Goal: Task Accomplishment & Management: Manage account settings

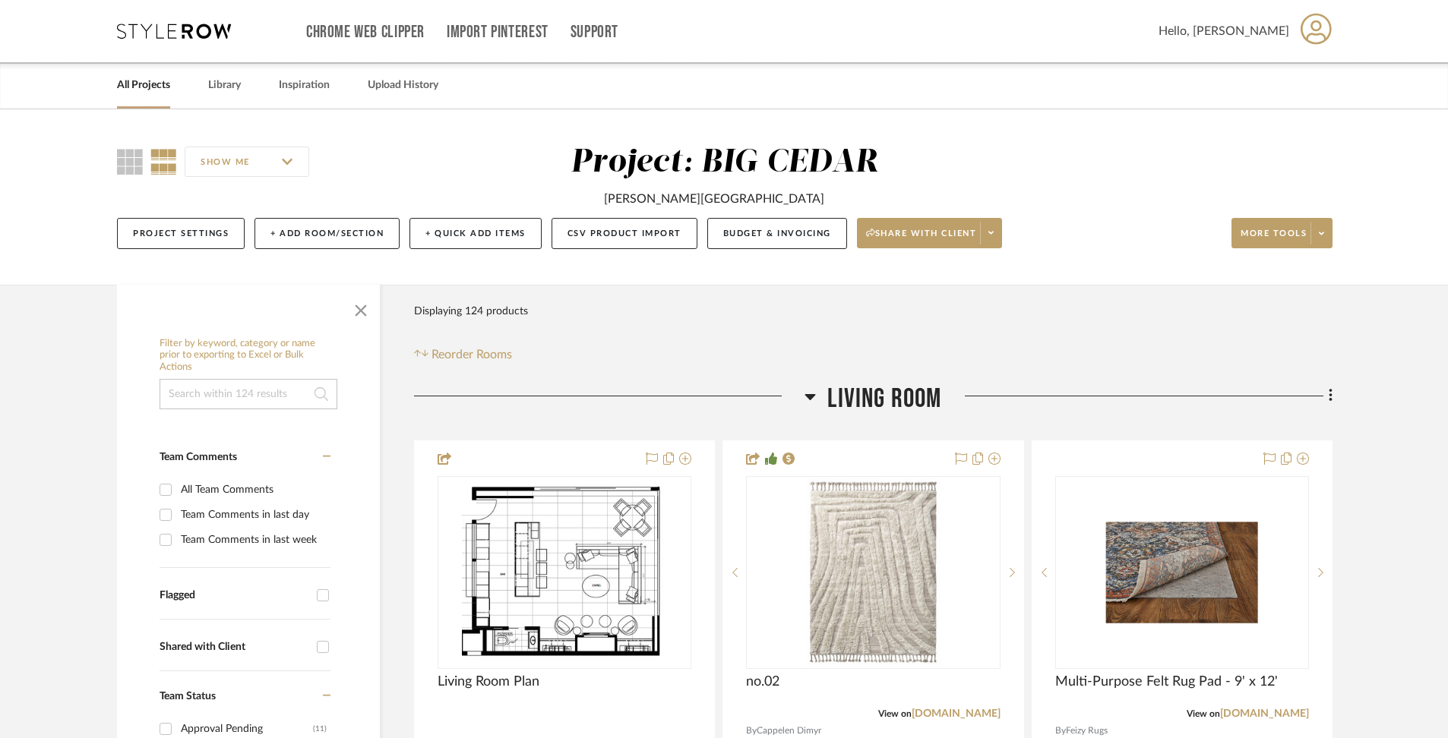
click at [165, 93] on link "All Projects" at bounding box center [143, 85] width 53 height 21
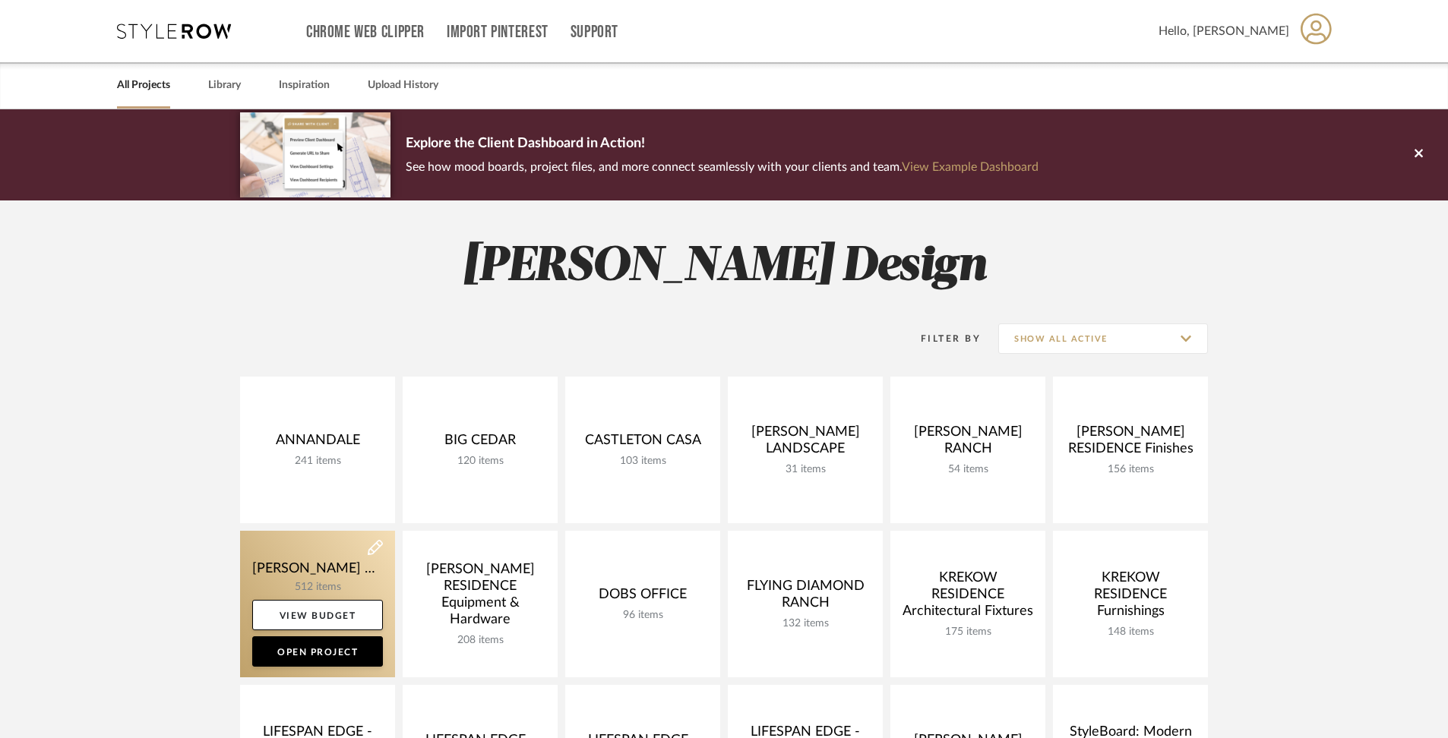
click at [317, 572] on link at bounding box center [317, 604] width 155 height 147
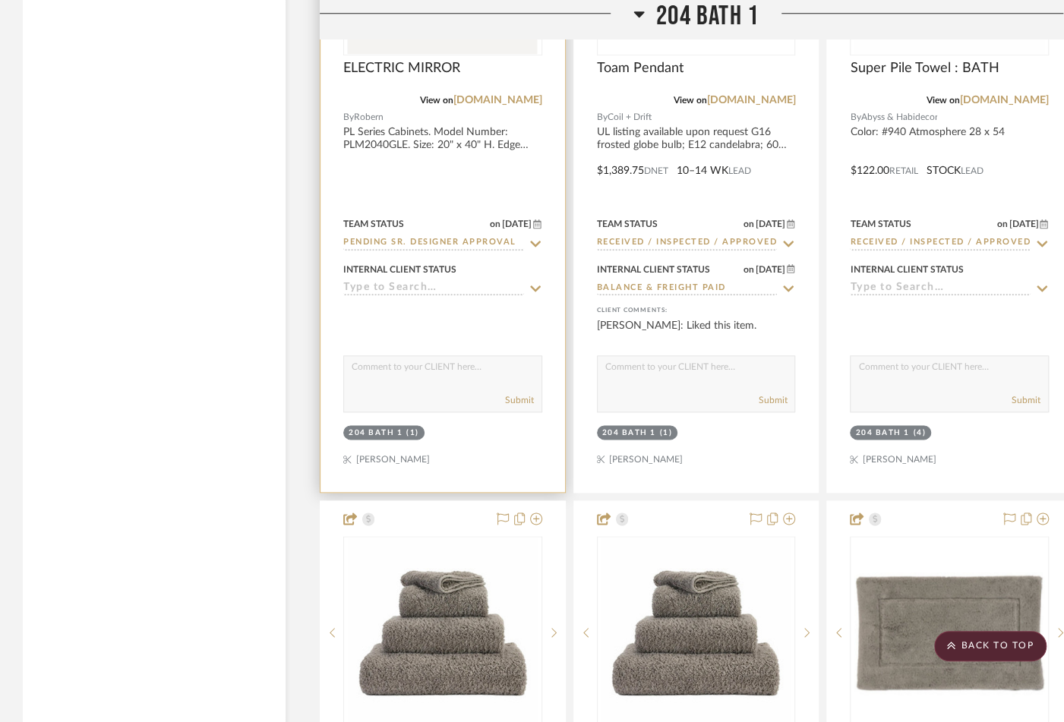
scroll to position [29632, 0]
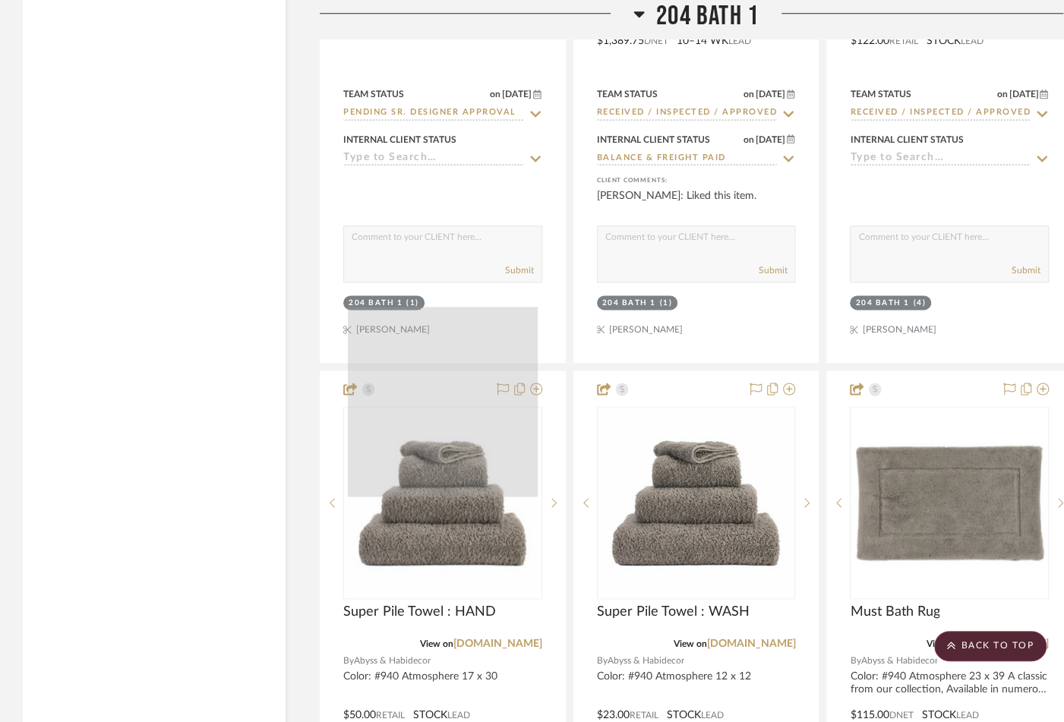
click at [457, 393] on div at bounding box center [443, 402] width 191 height 191
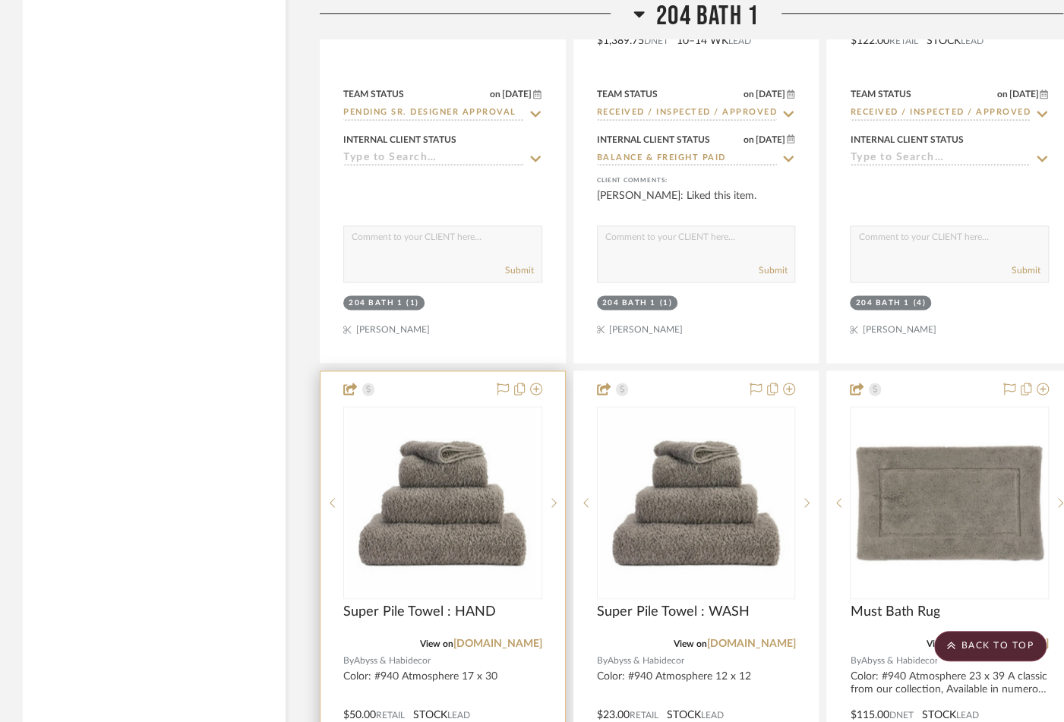
click at [433, 371] on div at bounding box center [443, 703] width 245 height 665
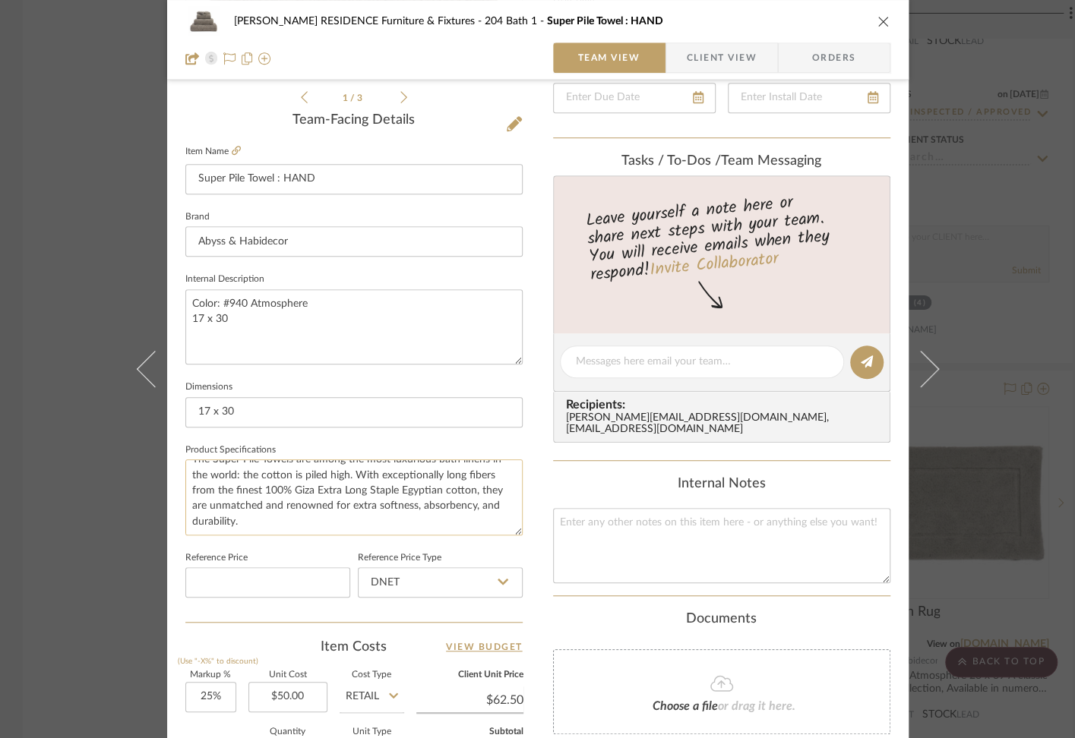
scroll to position [0, 0]
click at [880, 18] on icon "close" at bounding box center [883, 21] width 12 height 12
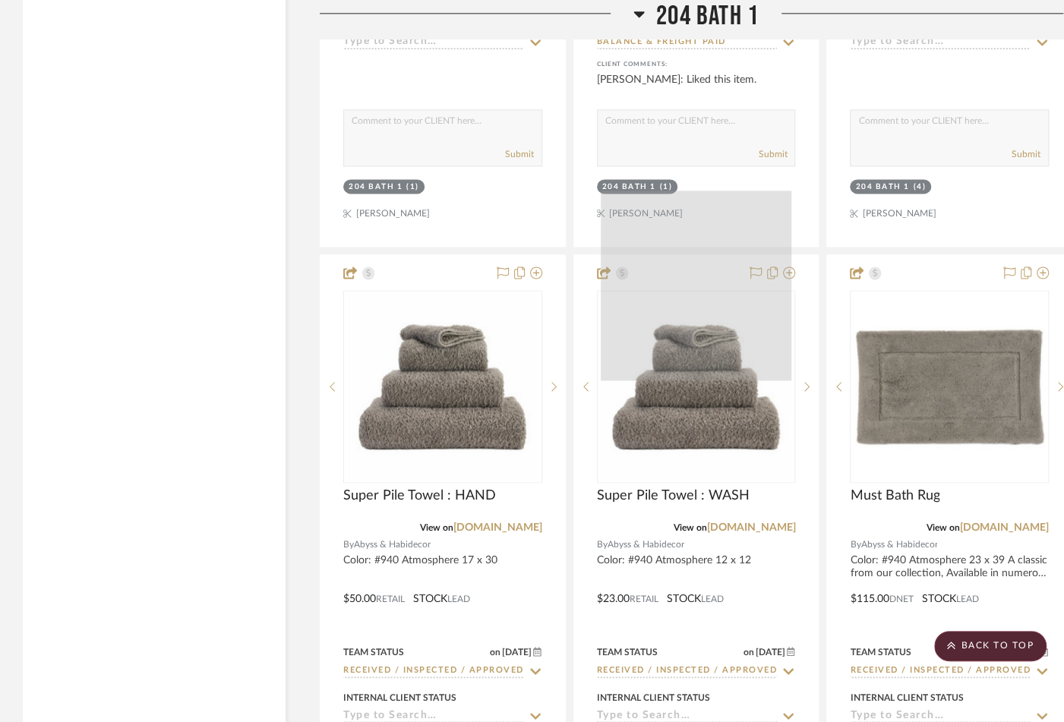
scroll to position [29753, 0]
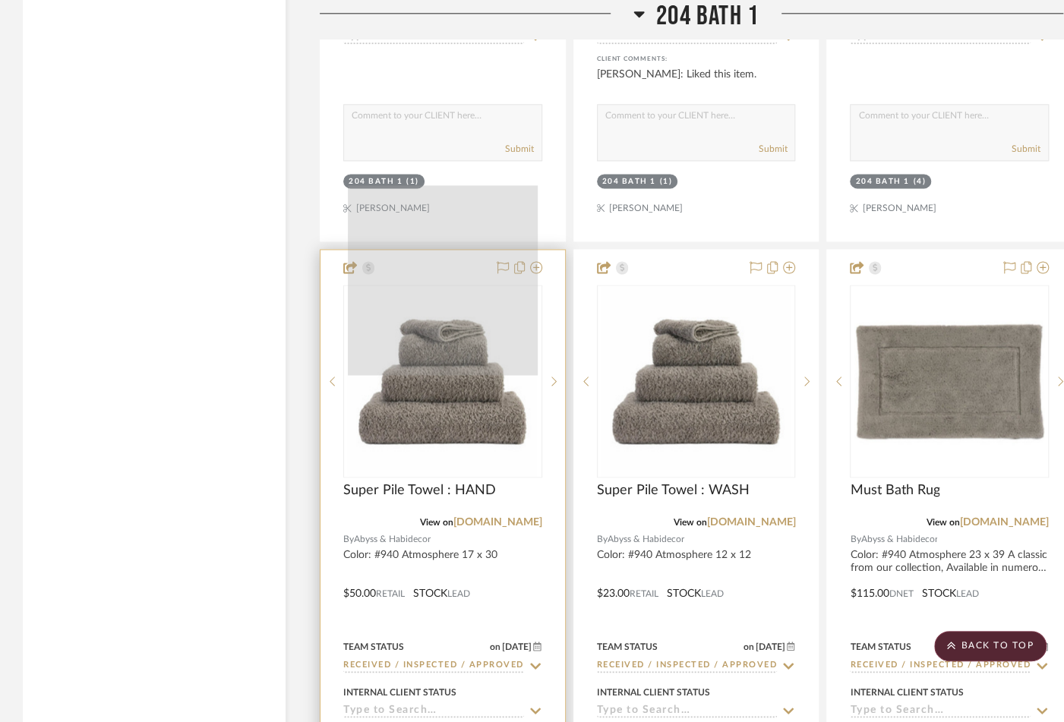
click at [397, 283] on div at bounding box center [443, 280] width 191 height 191
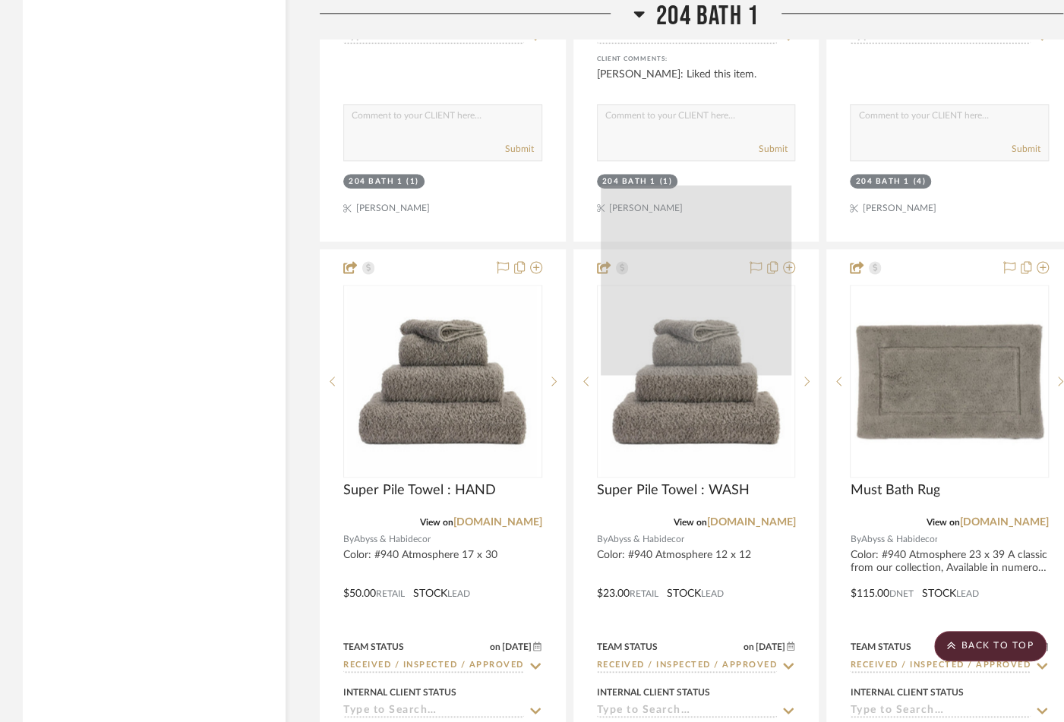
click at [737, 248] on div at bounding box center [696, 280] width 191 height 191
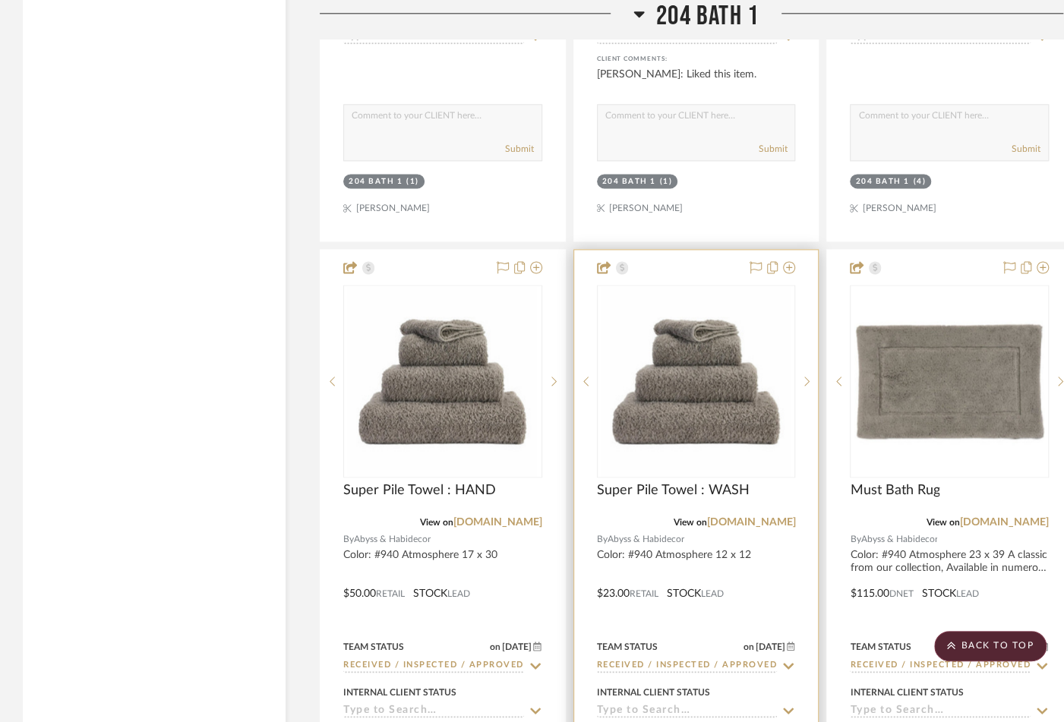
click at [696, 454] on div at bounding box center [696, 582] width 245 height 665
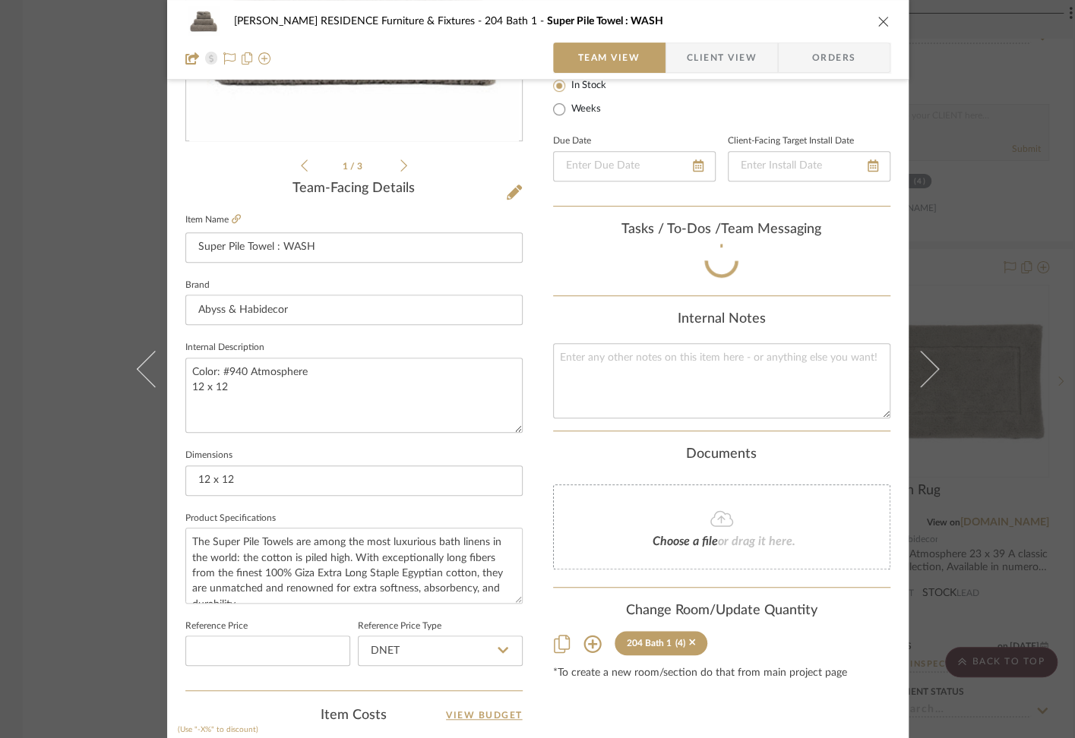
scroll to position [31, 0]
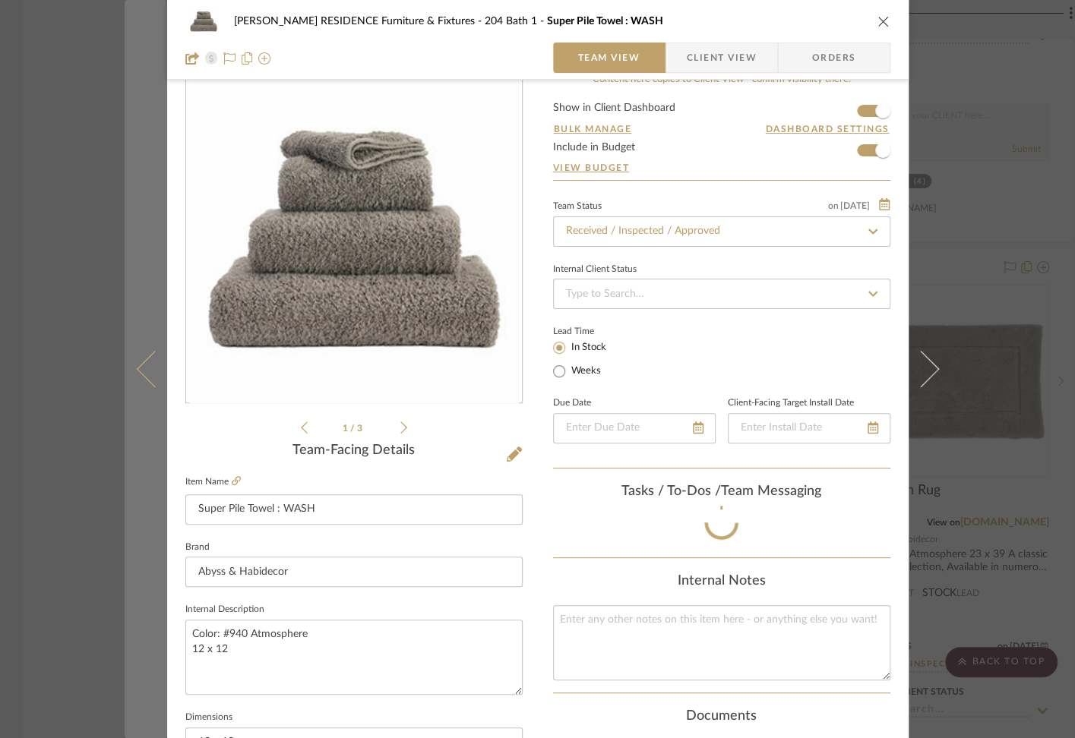
click at [142, 365] on icon at bounding box center [154, 369] width 36 height 36
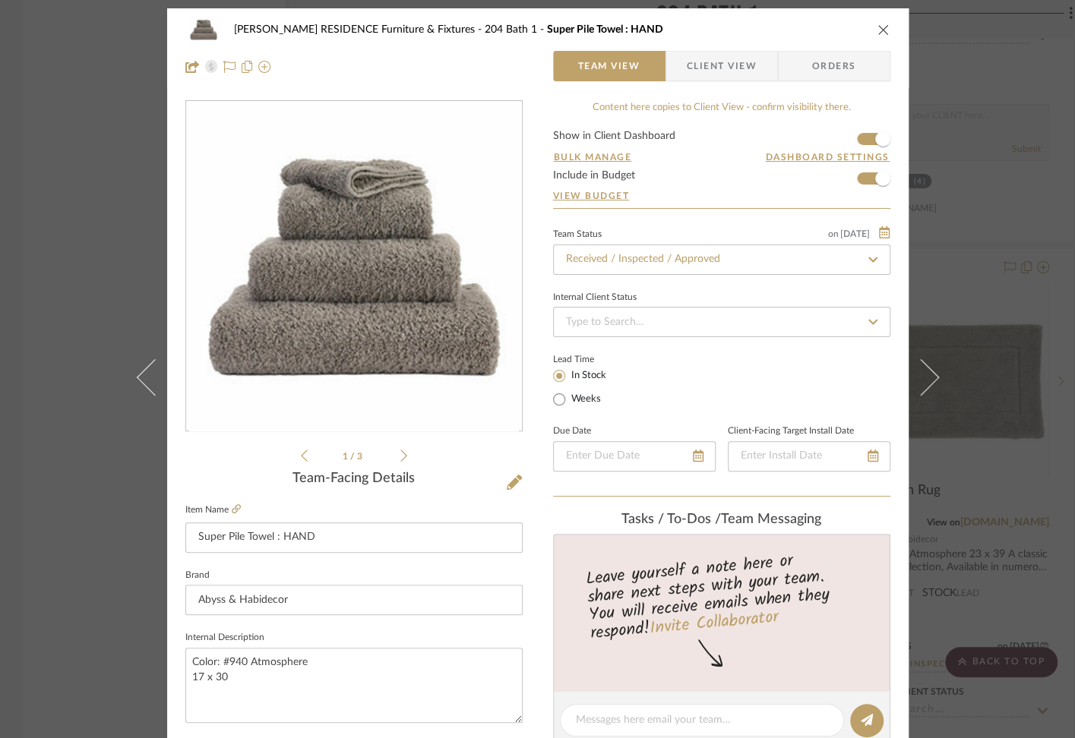
scroll to position [0, 0]
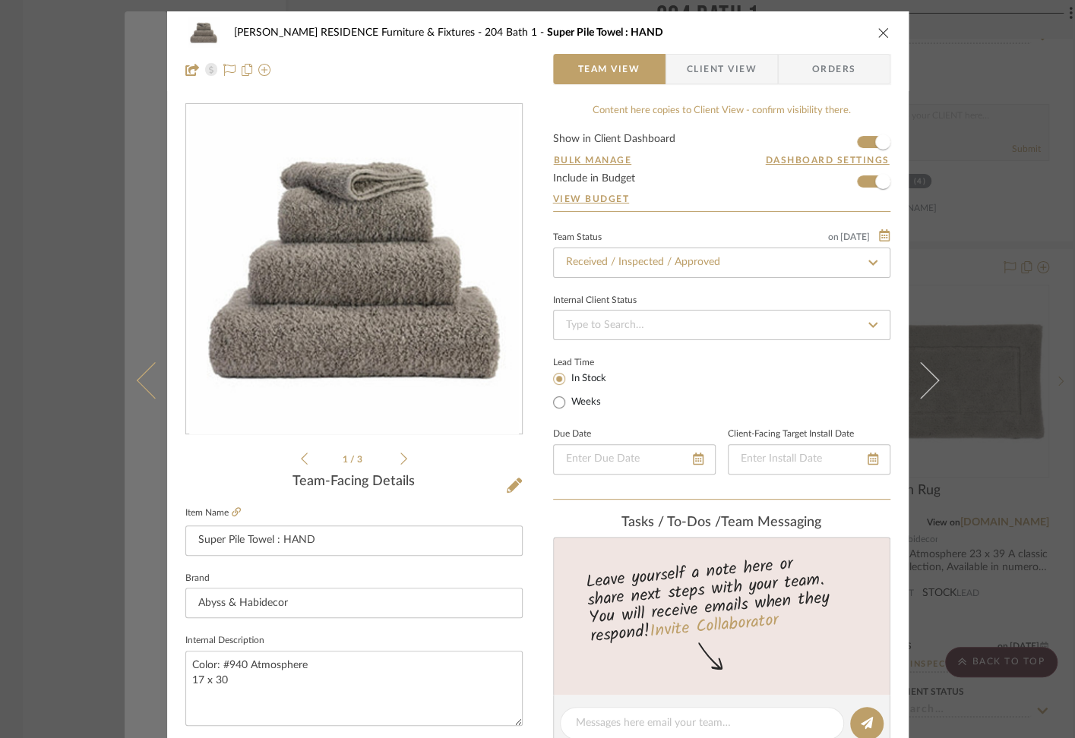
click at [129, 195] on button at bounding box center [146, 380] width 43 height 738
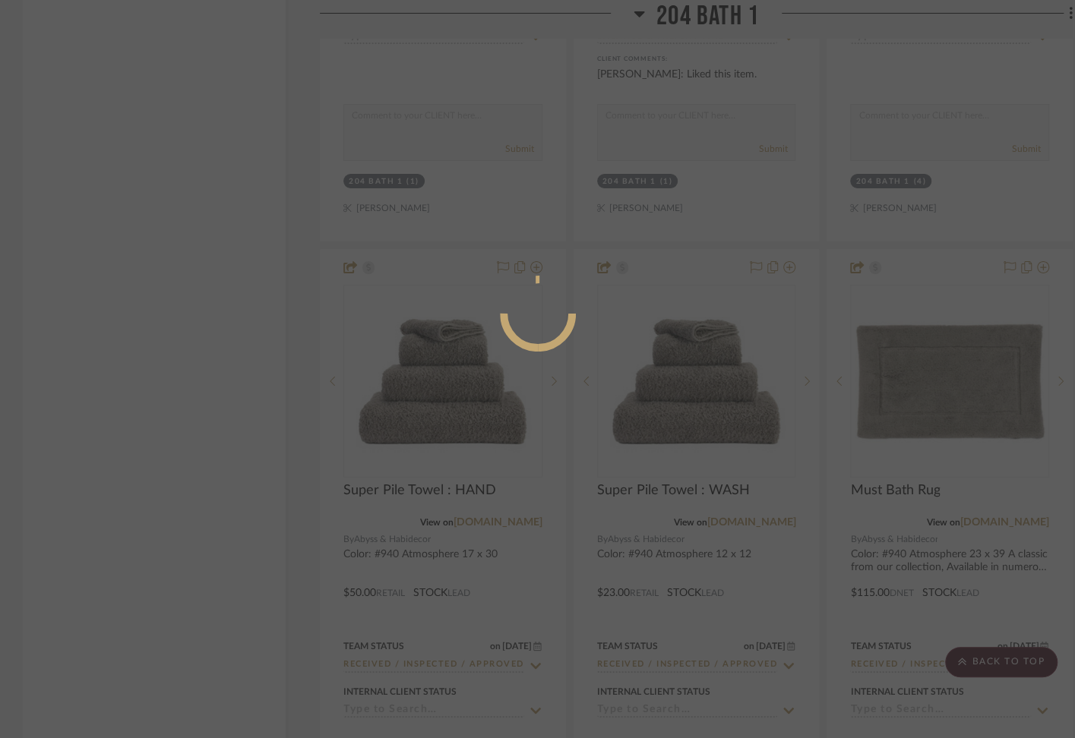
click at [92, 171] on div at bounding box center [537, 369] width 1075 height 738
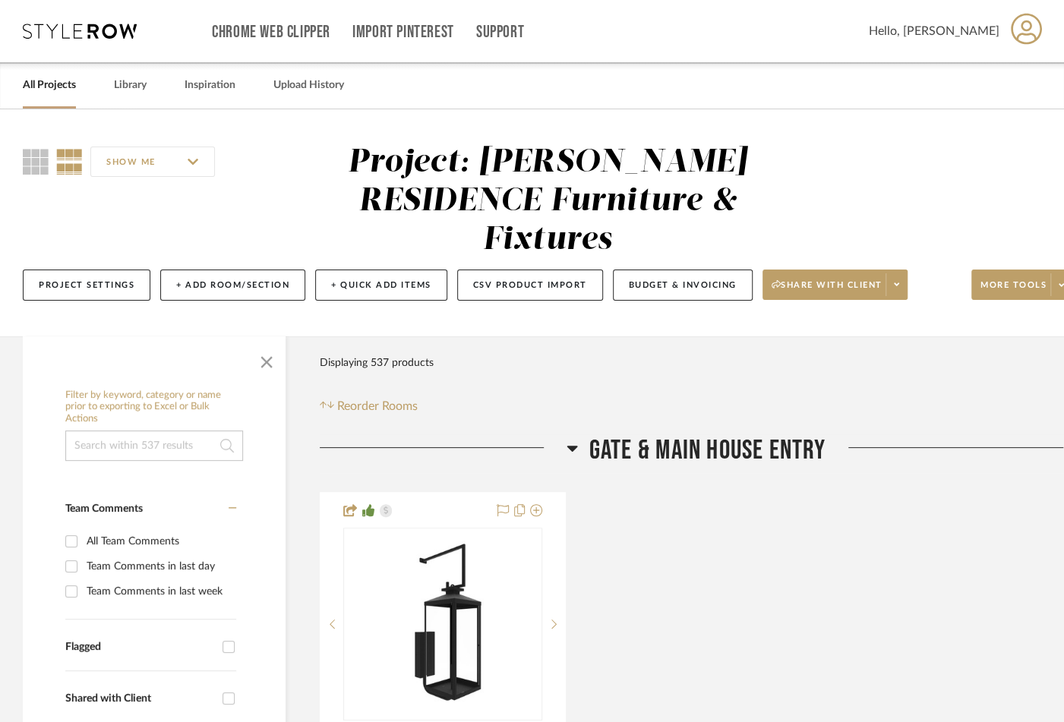
click at [65, 93] on link "All Projects" at bounding box center [49, 85] width 53 height 21
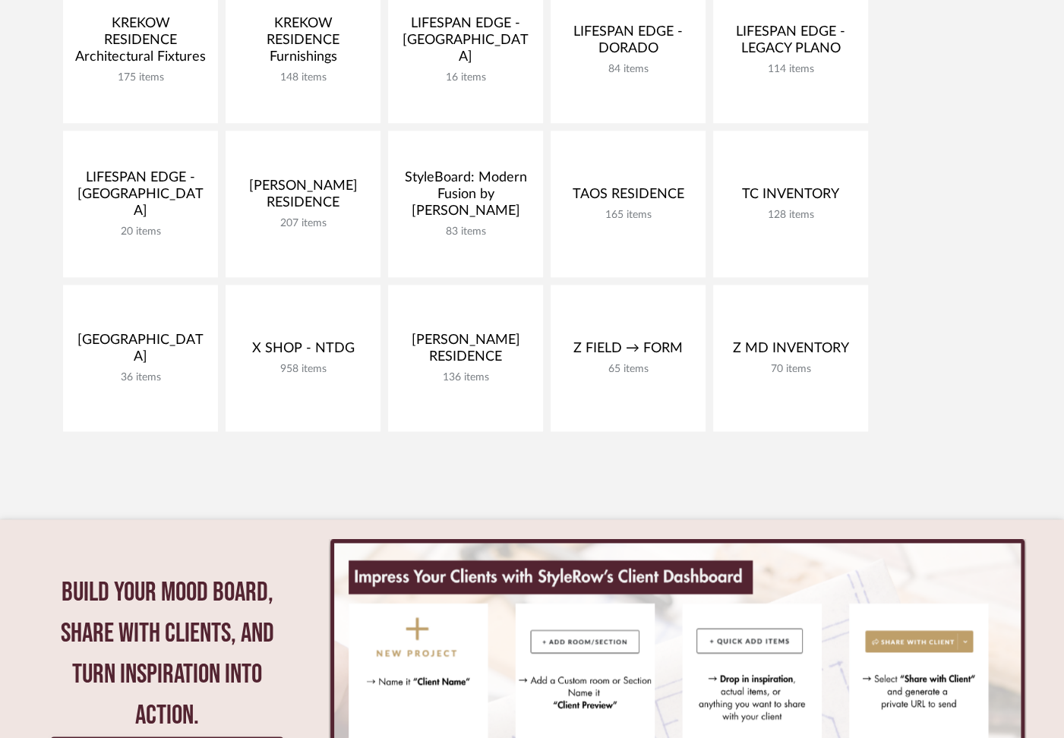
scroll to position [711, 0]
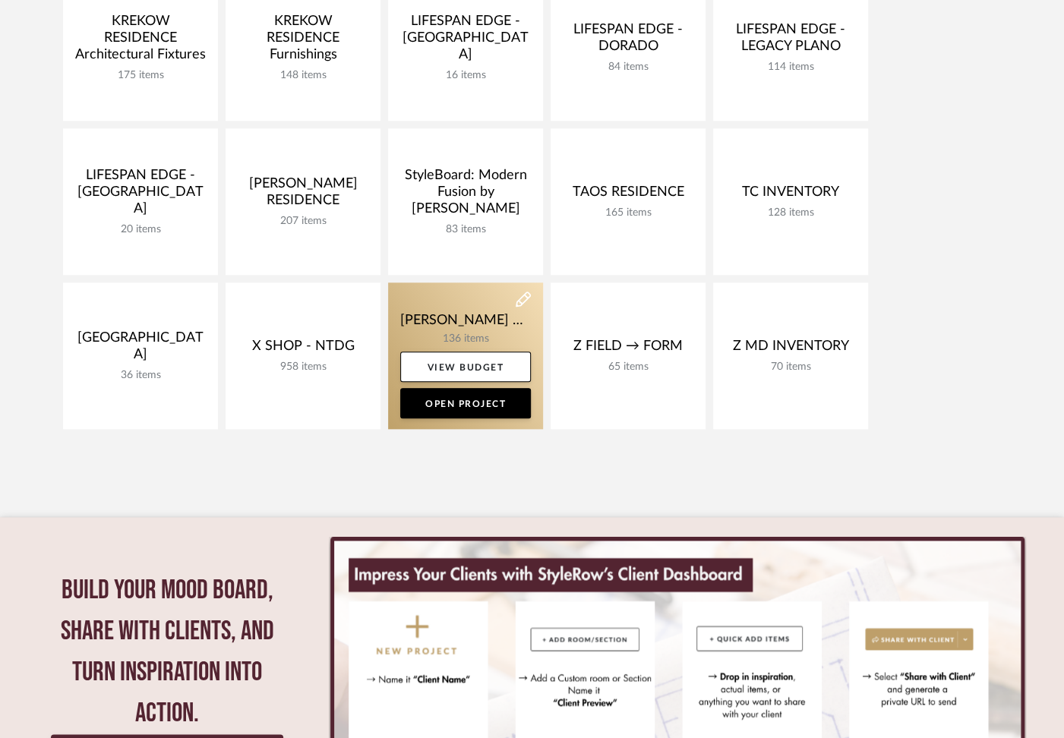
click at [471, 317] on link at bounding box center [465, 356] width 155 height 147
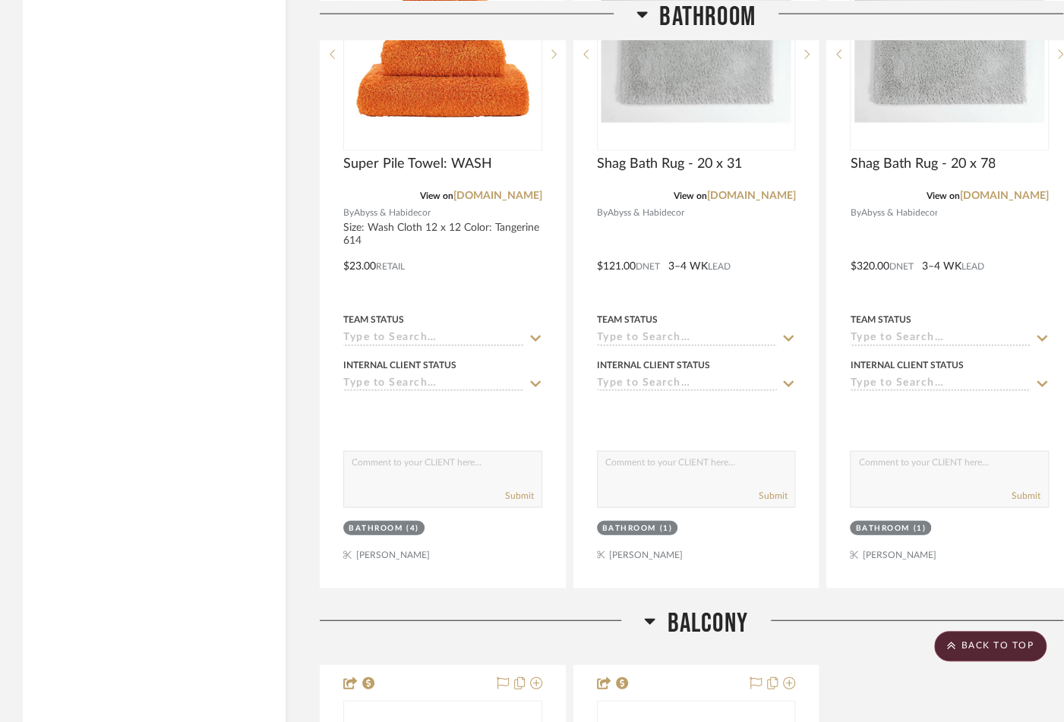
scroll to position [11173, 0]
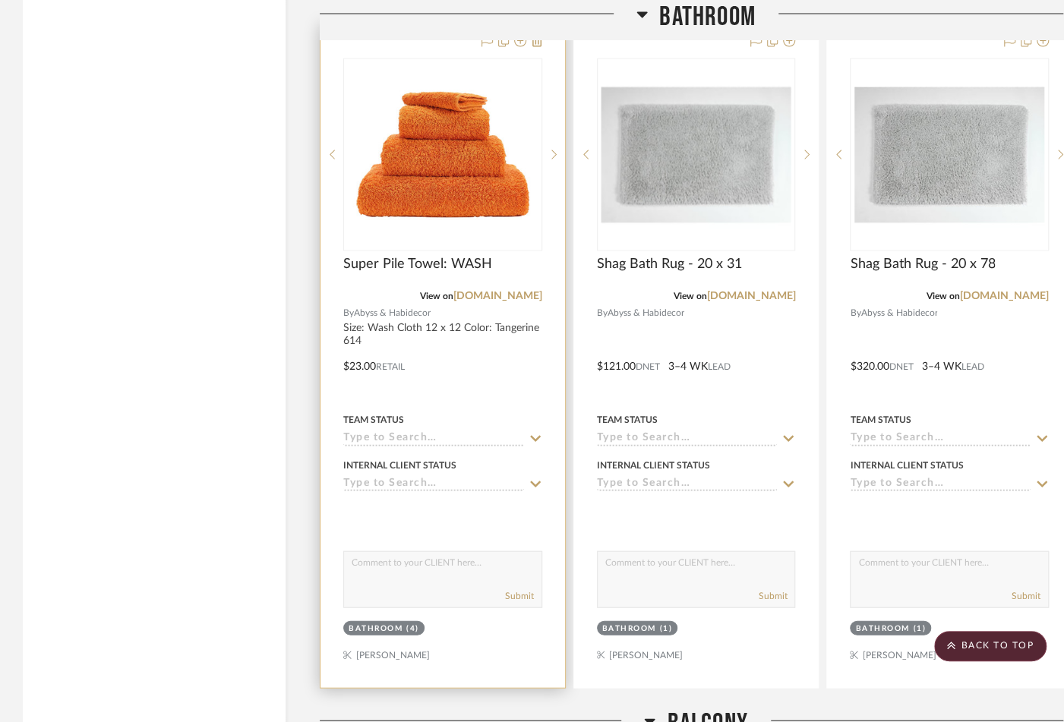
click at [465, 308] on div at bounding box center [443, 356] width 245 height 665
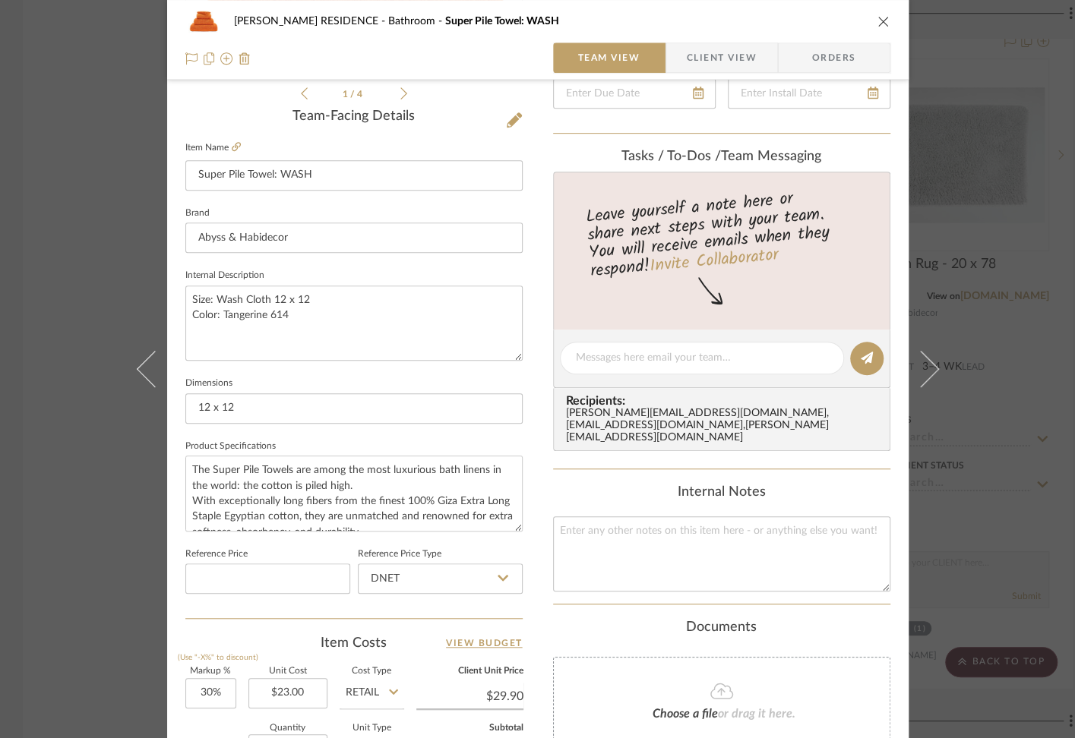
scroll to position [248, 0]
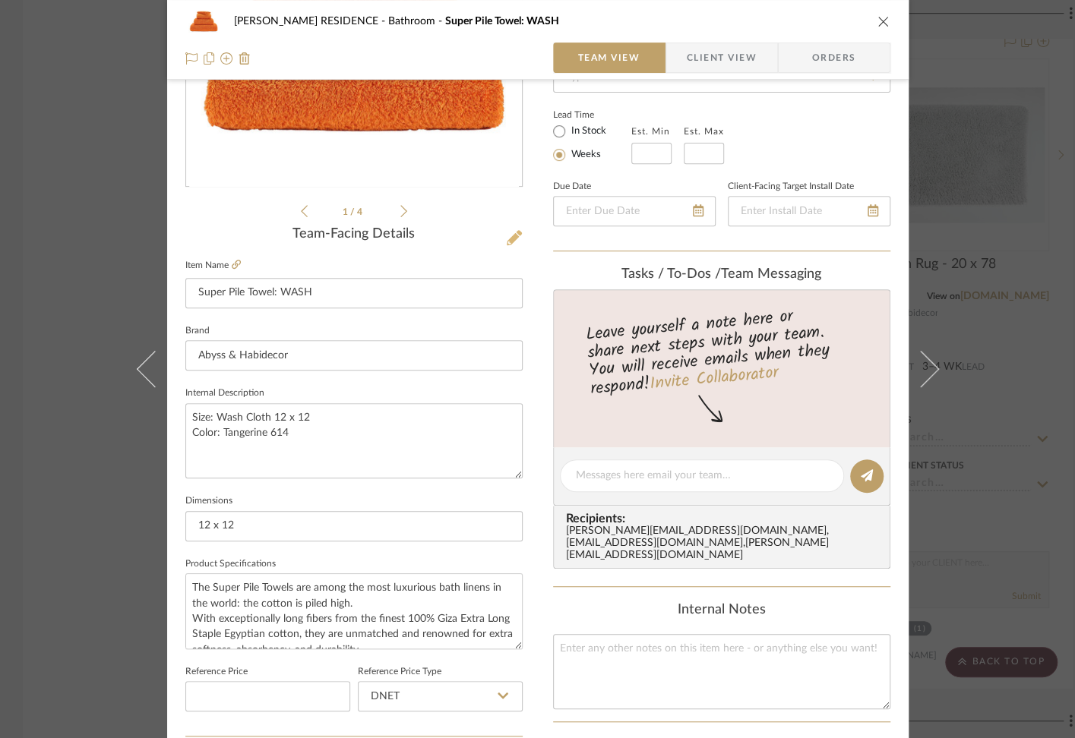
click at [512, 240] on icon at bounding box center [514, 237] width 15 height 15
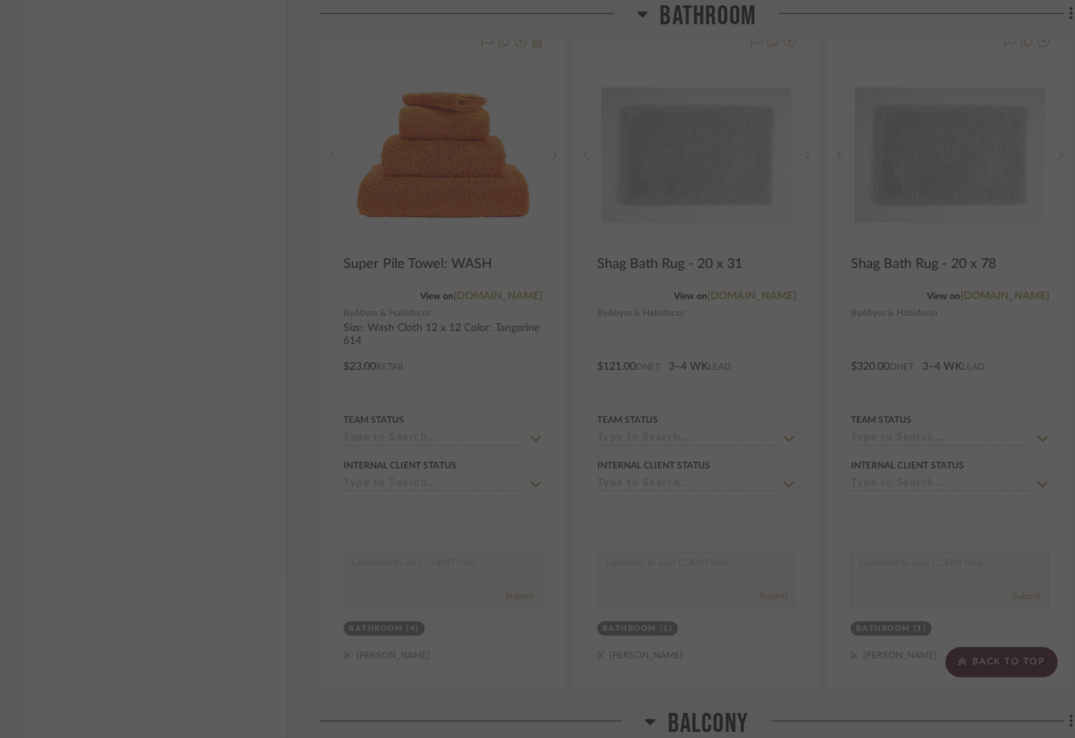
scroll to position [0, 0]
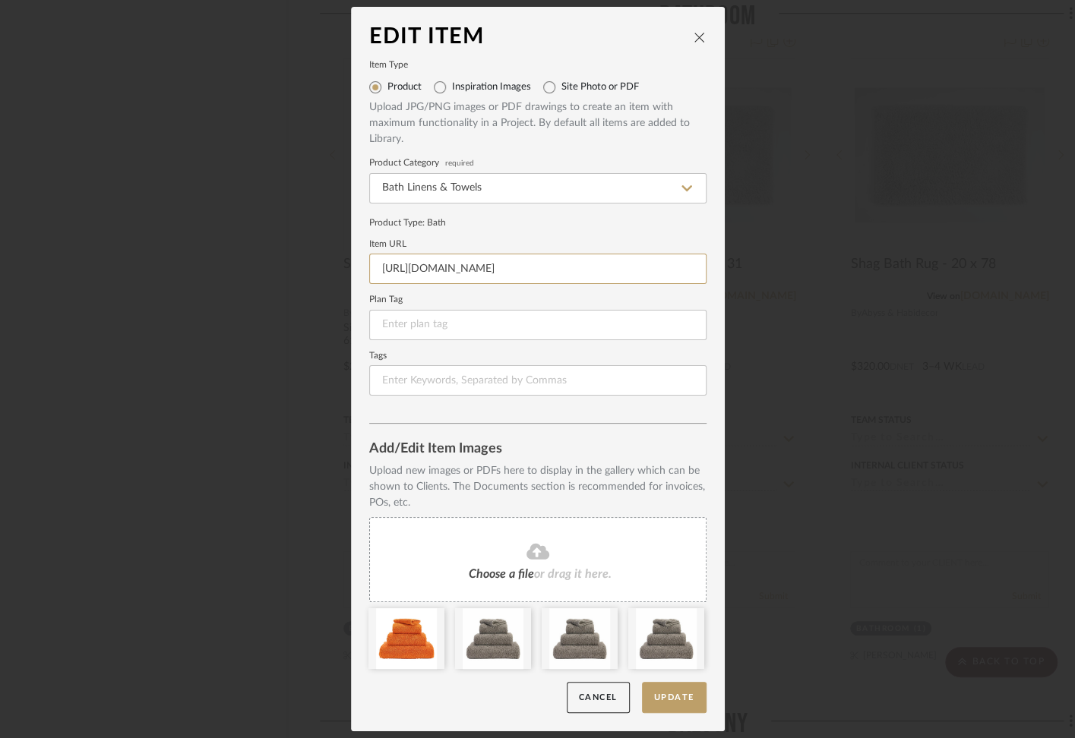
drag, startPoint x: 618, startPoint y: 270, endPoint x: 329, endPoint y: 264, distance: 289.5
click at [329, 264] on div "Edit Item Item Type Product Inspiration Images Site Photo or PDF Upload JPG/PNG…" at bounding box center [537, 369] width 1075 height 738
paste input "[DOMAIN_NAME][URL]"
type input "[URL][DOMAIN_NAME]"
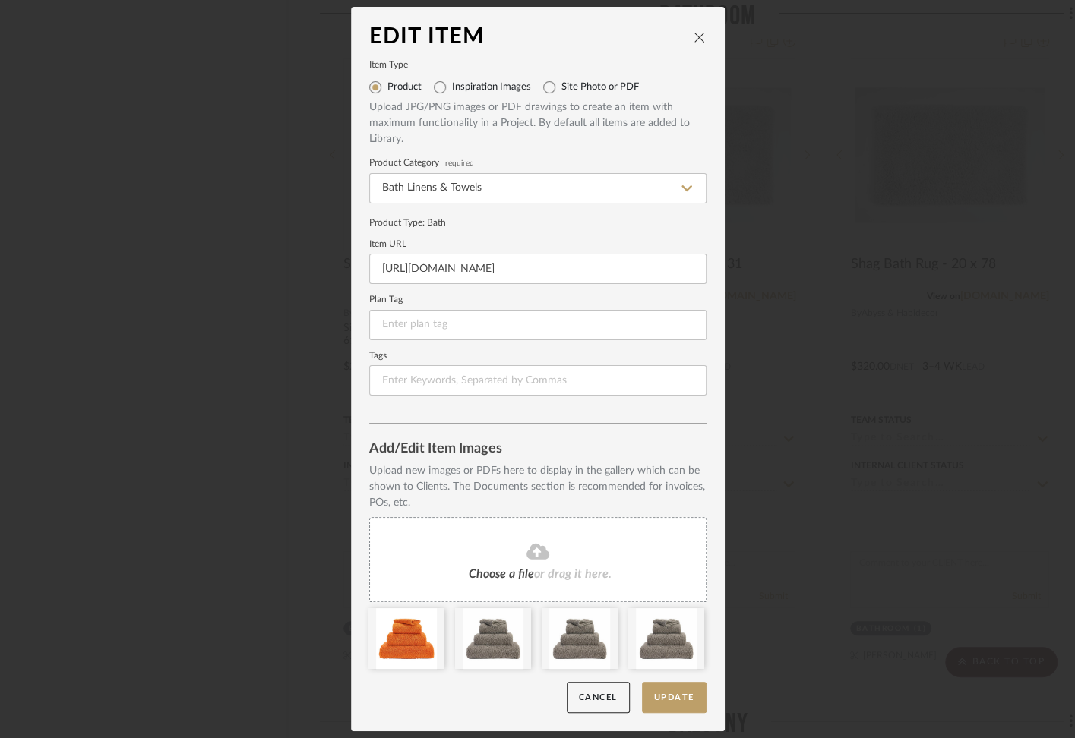
scroll to position [0, 0]
click at [614, 289] on form "Item Type Product Inspiration Images Site Photo or PDF Upload JPG/PNG images or…" at bounding box center [537, 229] width 337 height 334
click at [674, 694] on button "Update" at bounding box center [674, 697] width 65 height 31
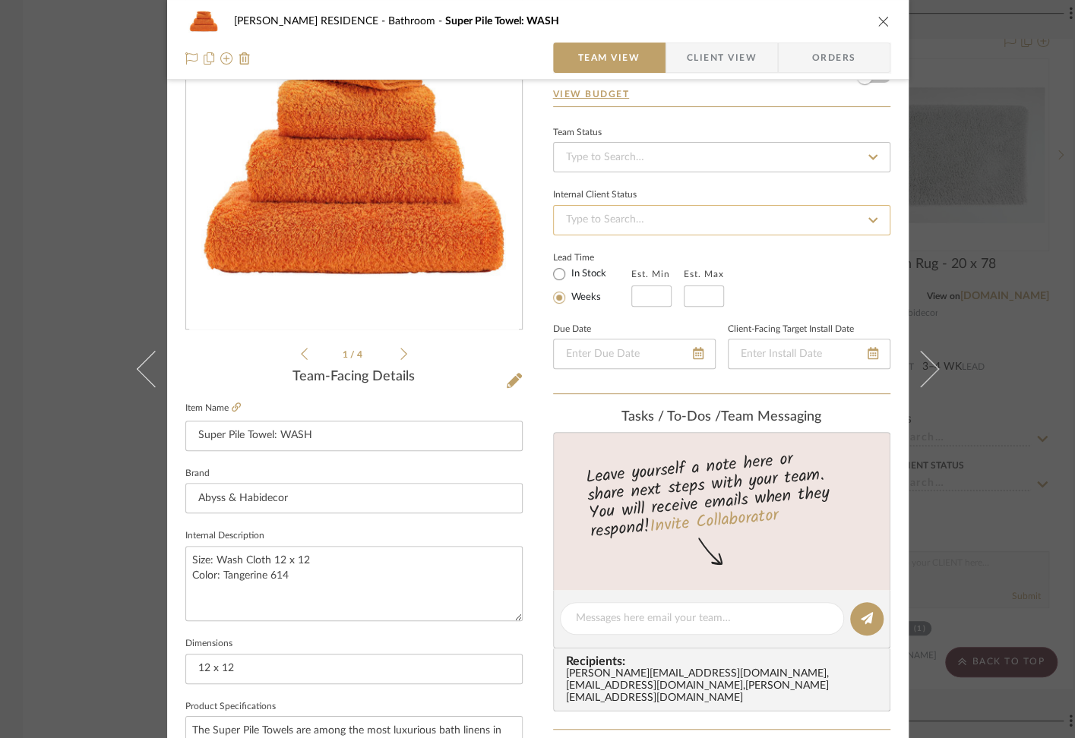
scroll to position [8, 0]
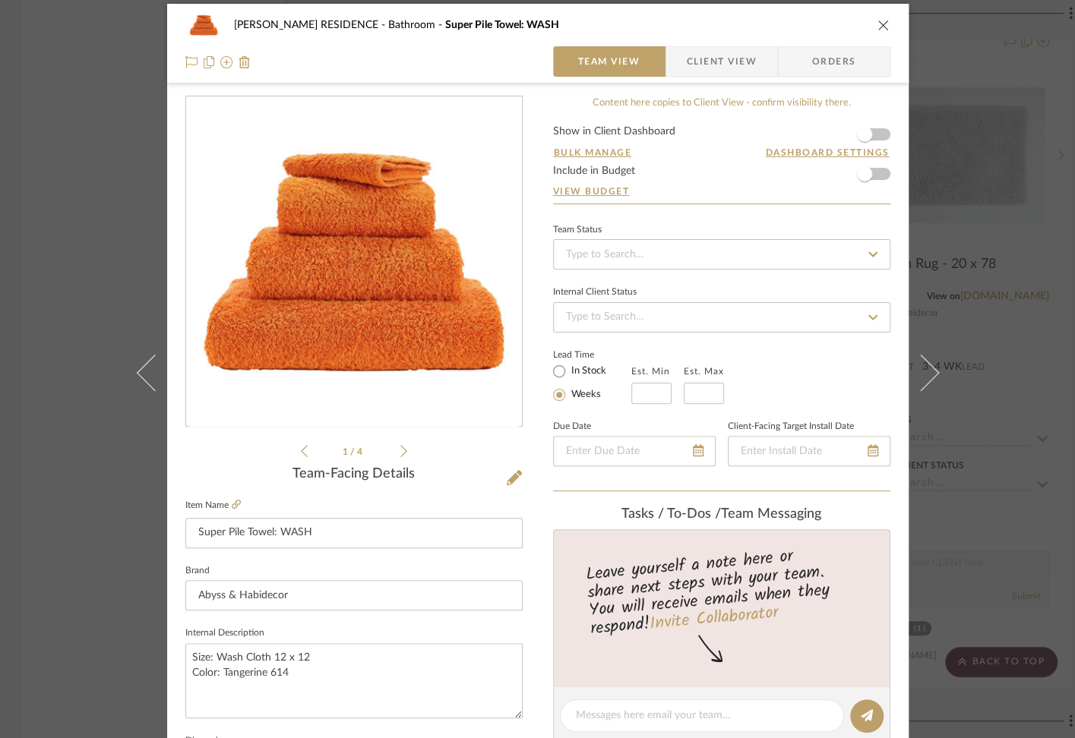
click at [877, 26] on icon "close" at bounding box center [883, 25] width 12 height 12
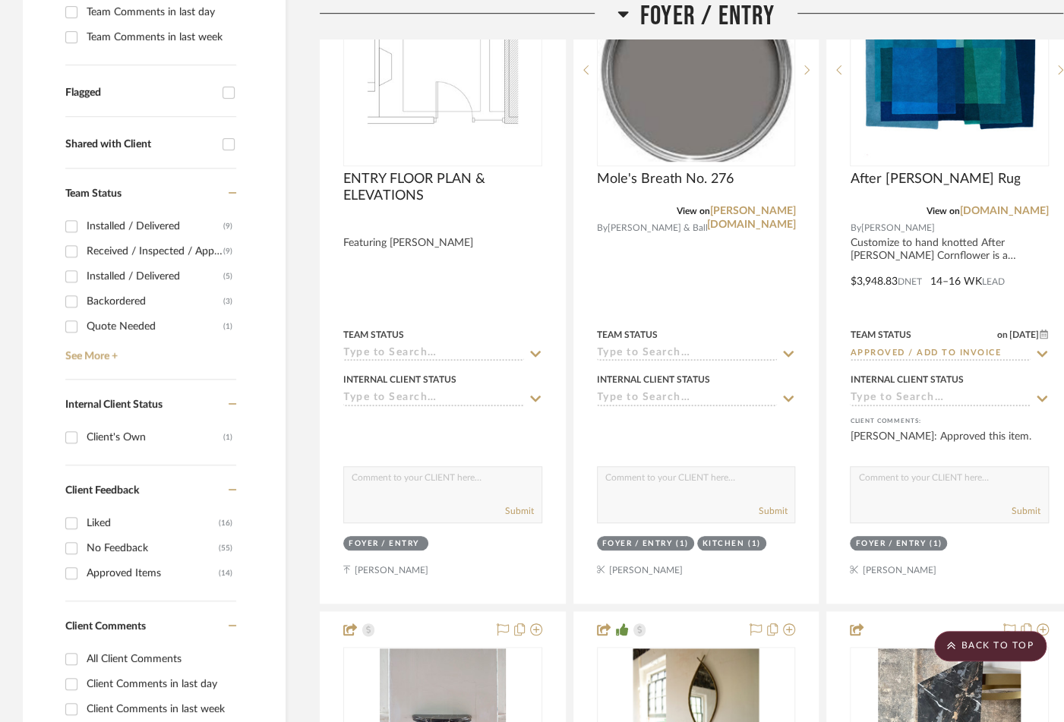
scroll to position [0, 0]
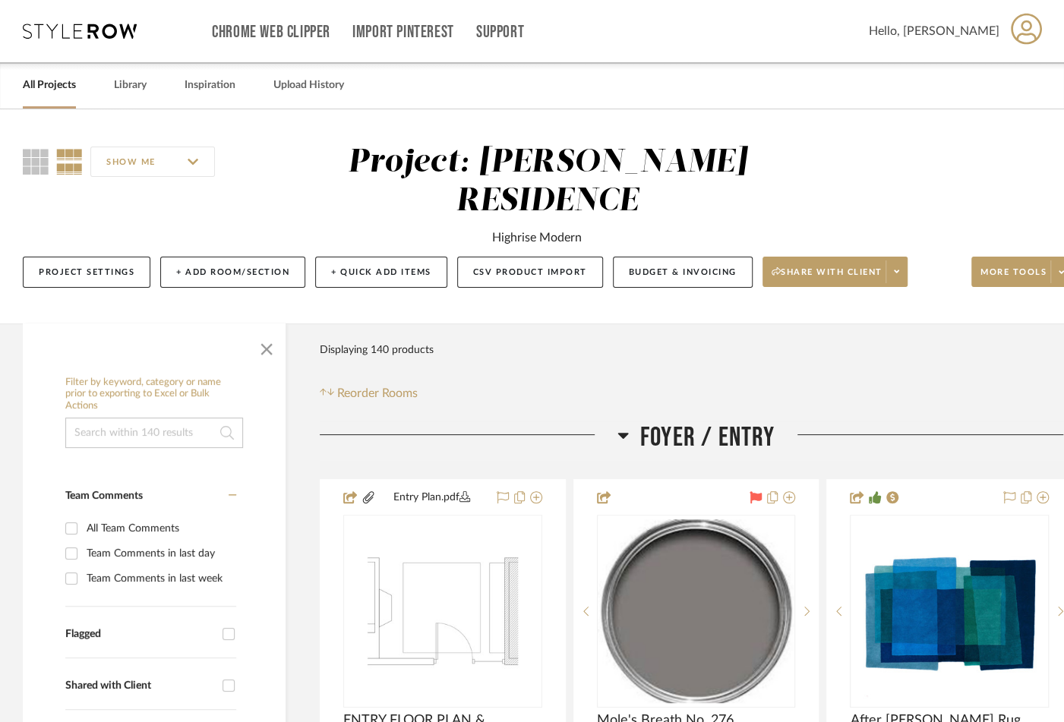
click at [39, 84] on link "All Projects" at bounding box center [49, 85] width 53 height 21
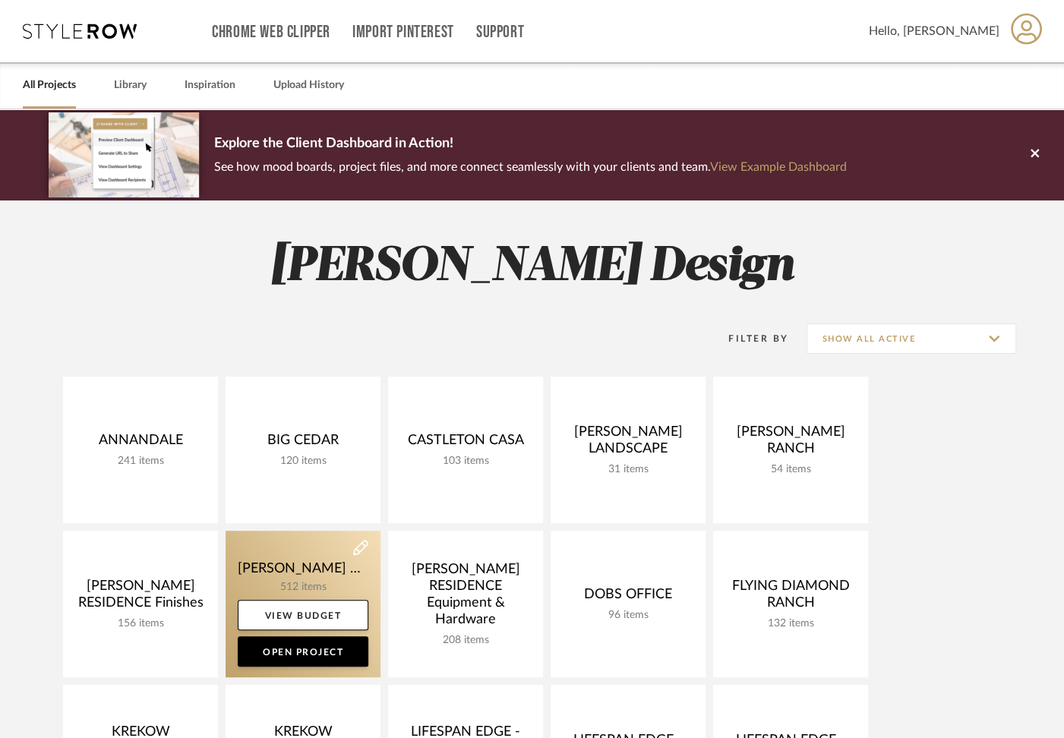
click at [299, 575] on link at bounding box center [303, 604] width 155 height 147
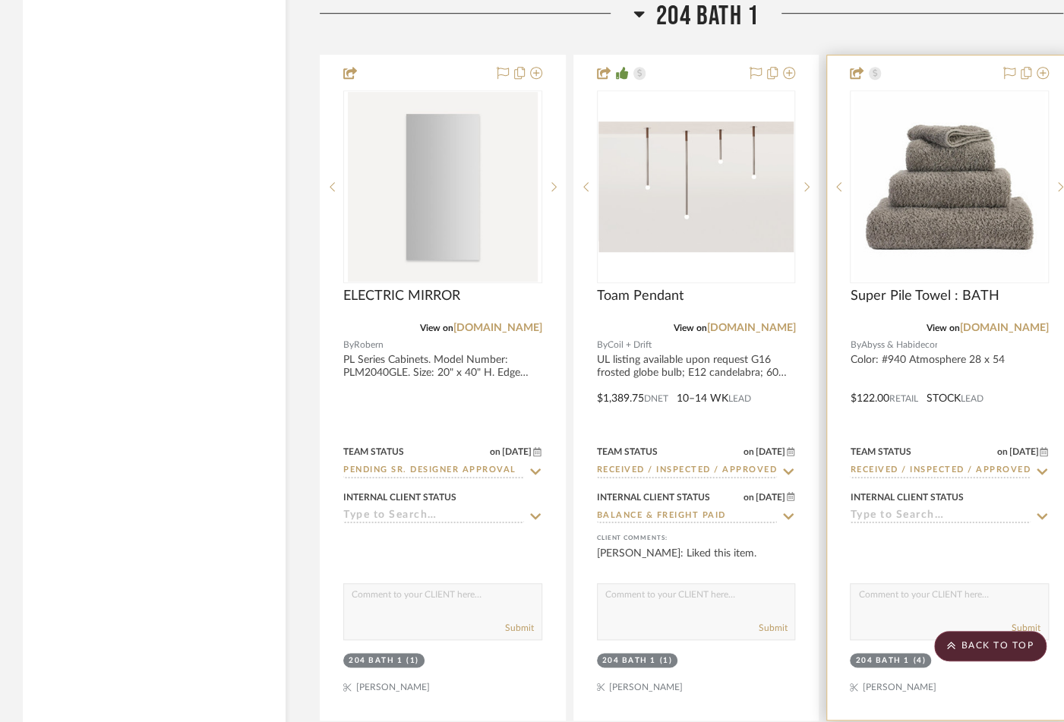
scroll to position [29258, 0]
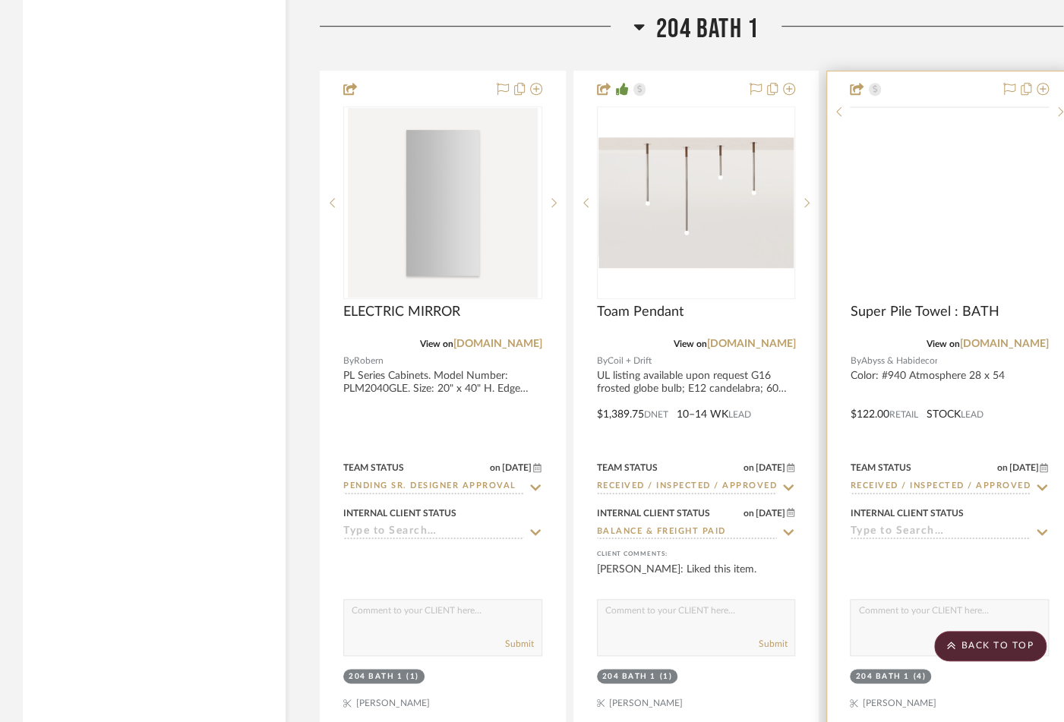
click at [0, 0] on img at bounding box center [0, 0] width 0 height 0
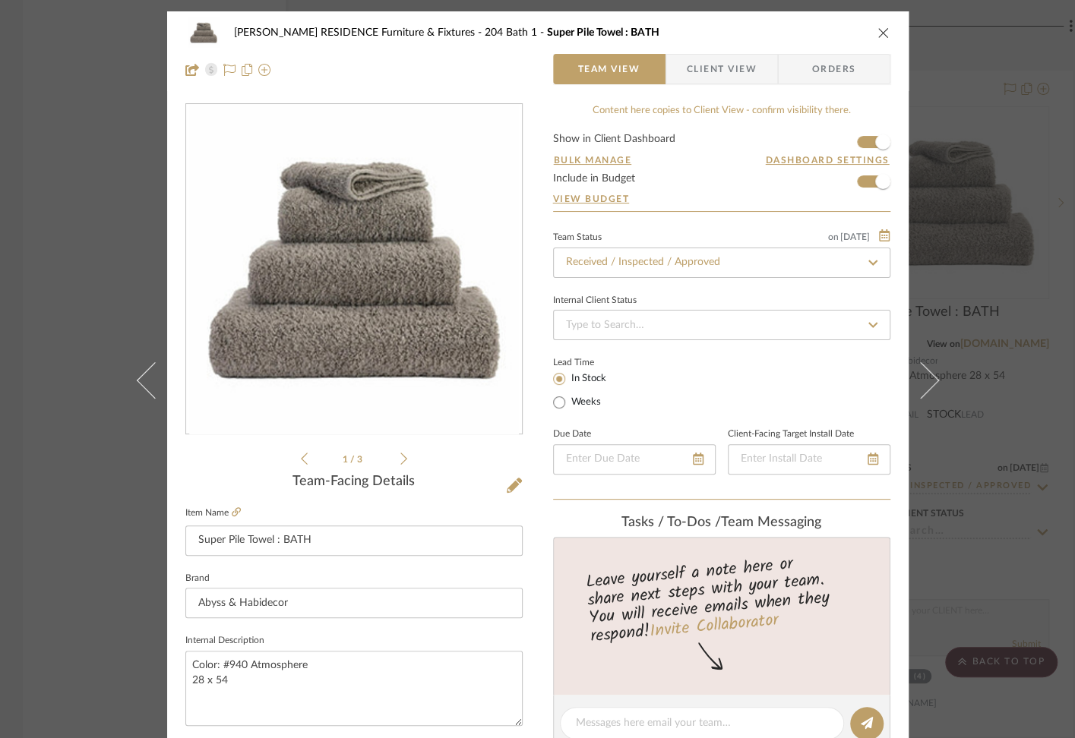
scroll to position [612, 0]
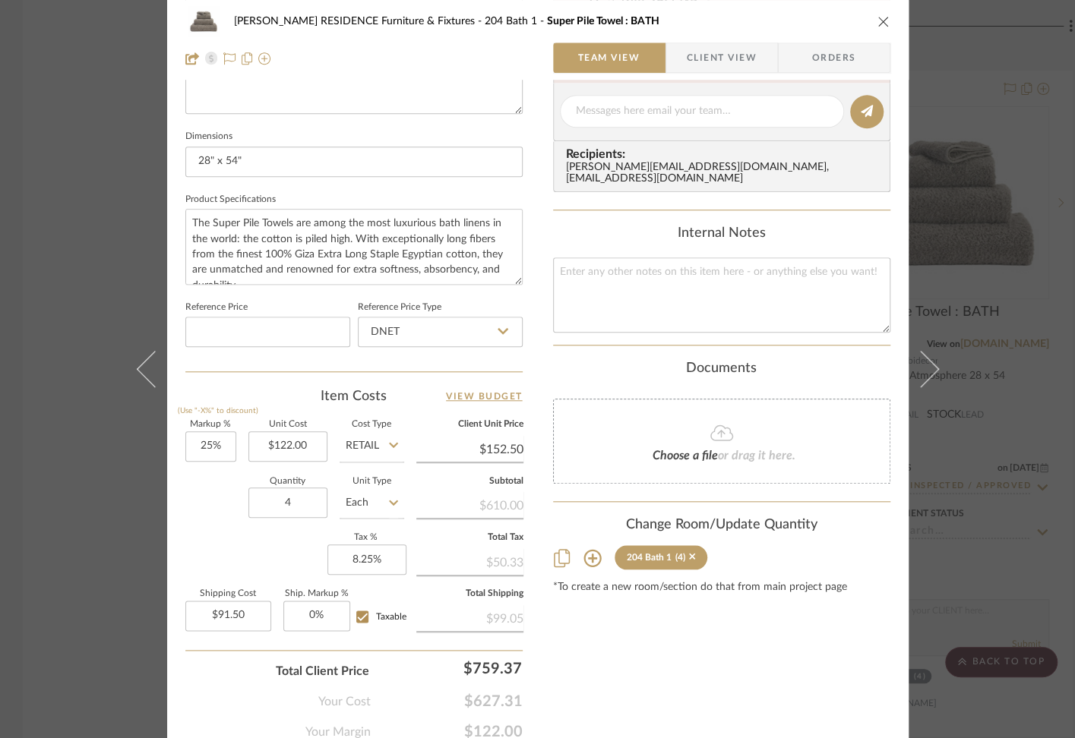
click at [880, 17] on icon "close" at bounding box center [883, 21] width 12 height 12
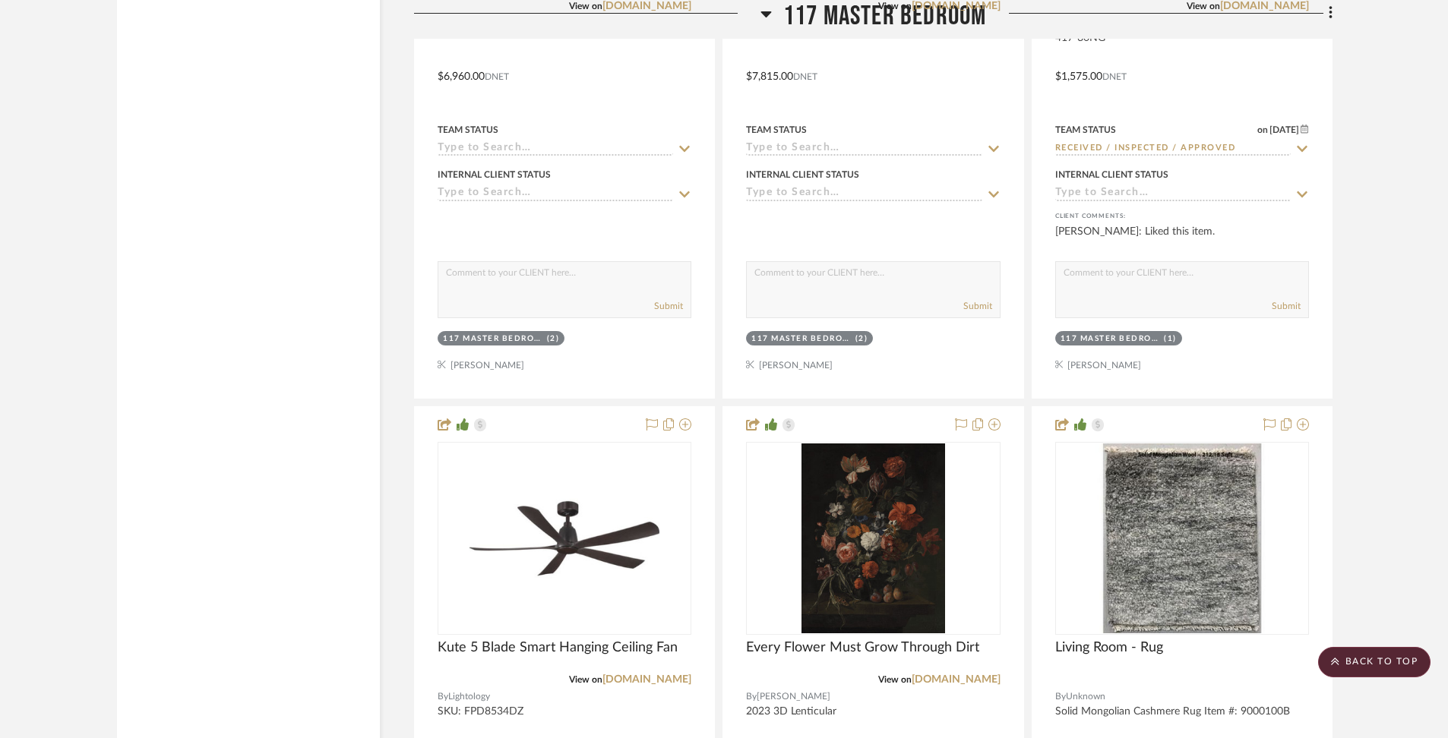
scroll to position [15163, 0]
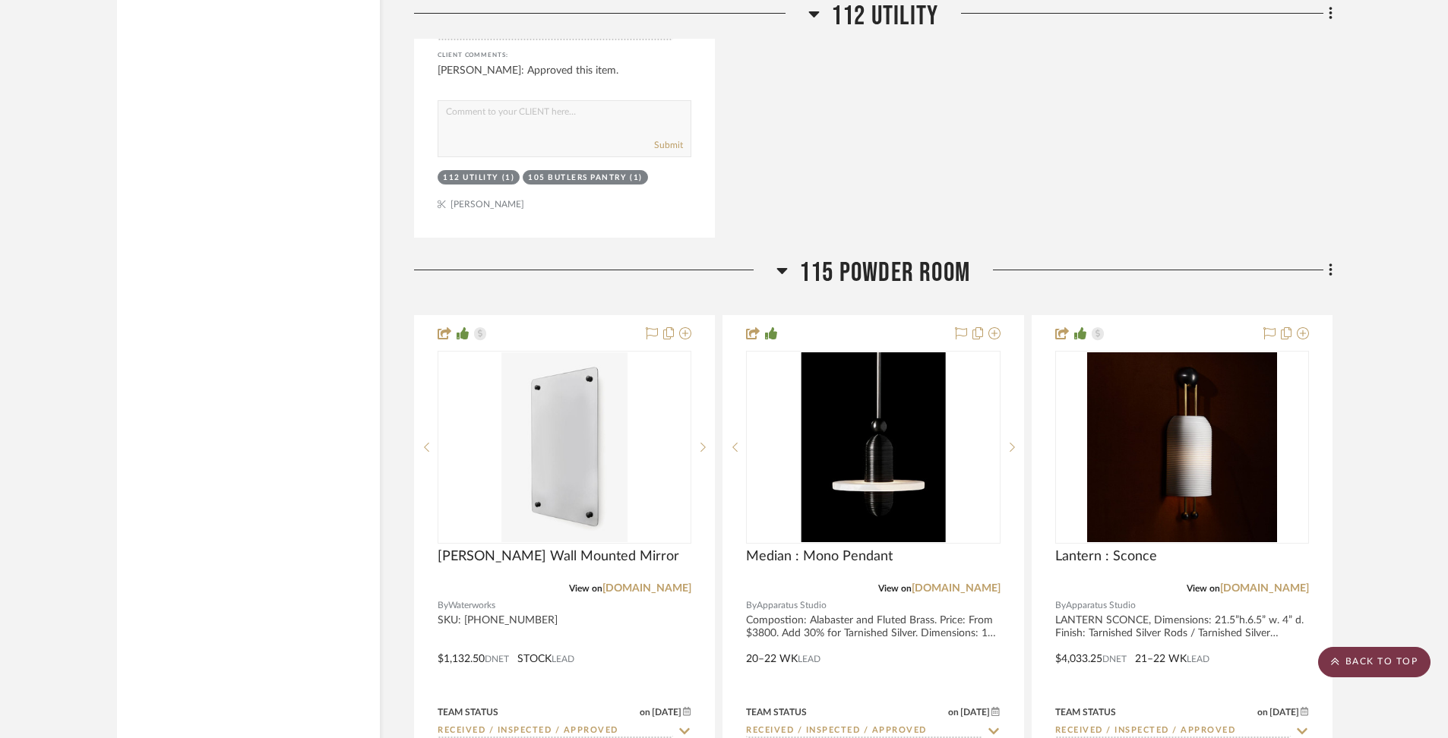
click at [1383, 660] on scroll-to-top-button "BACK TO TOP" at bounding box center [1374, 662] width 112 height 30
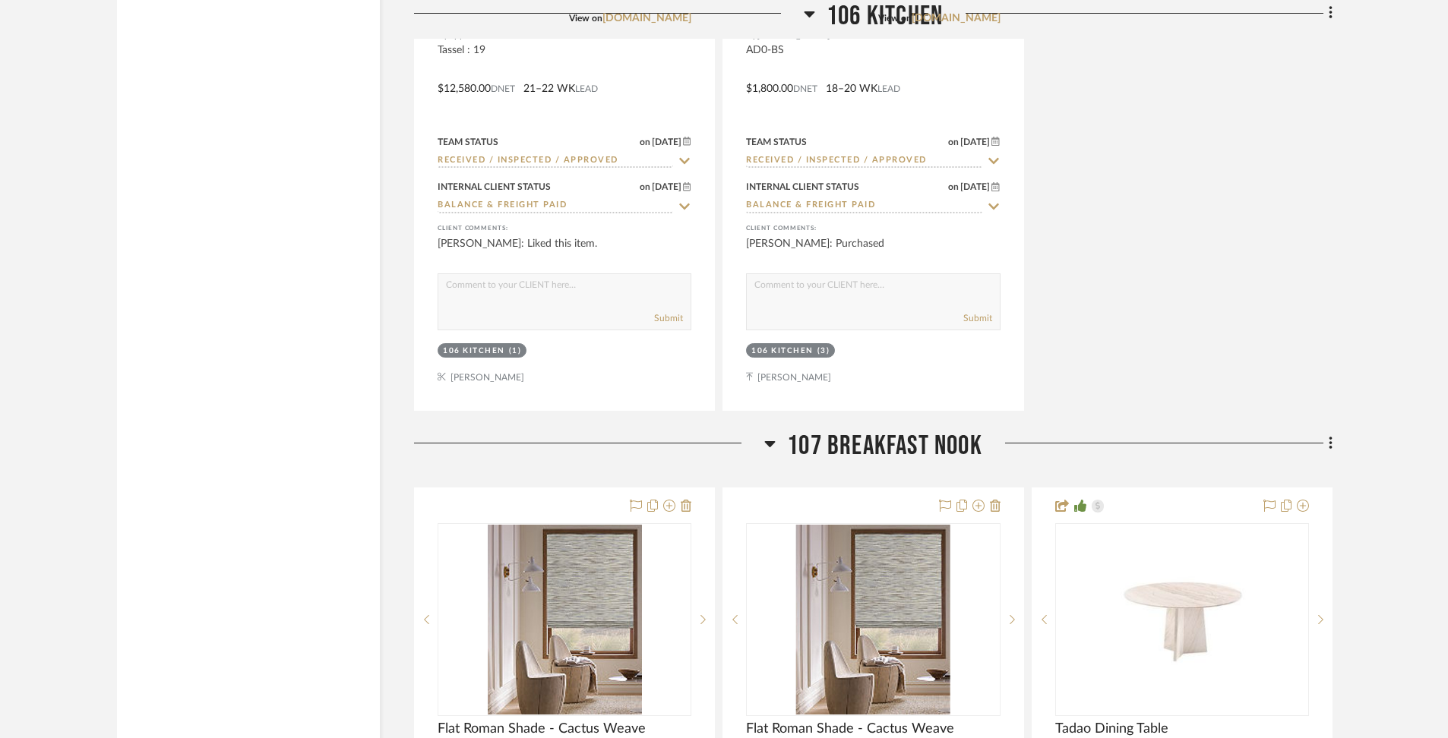
scroll to position [0, 0]
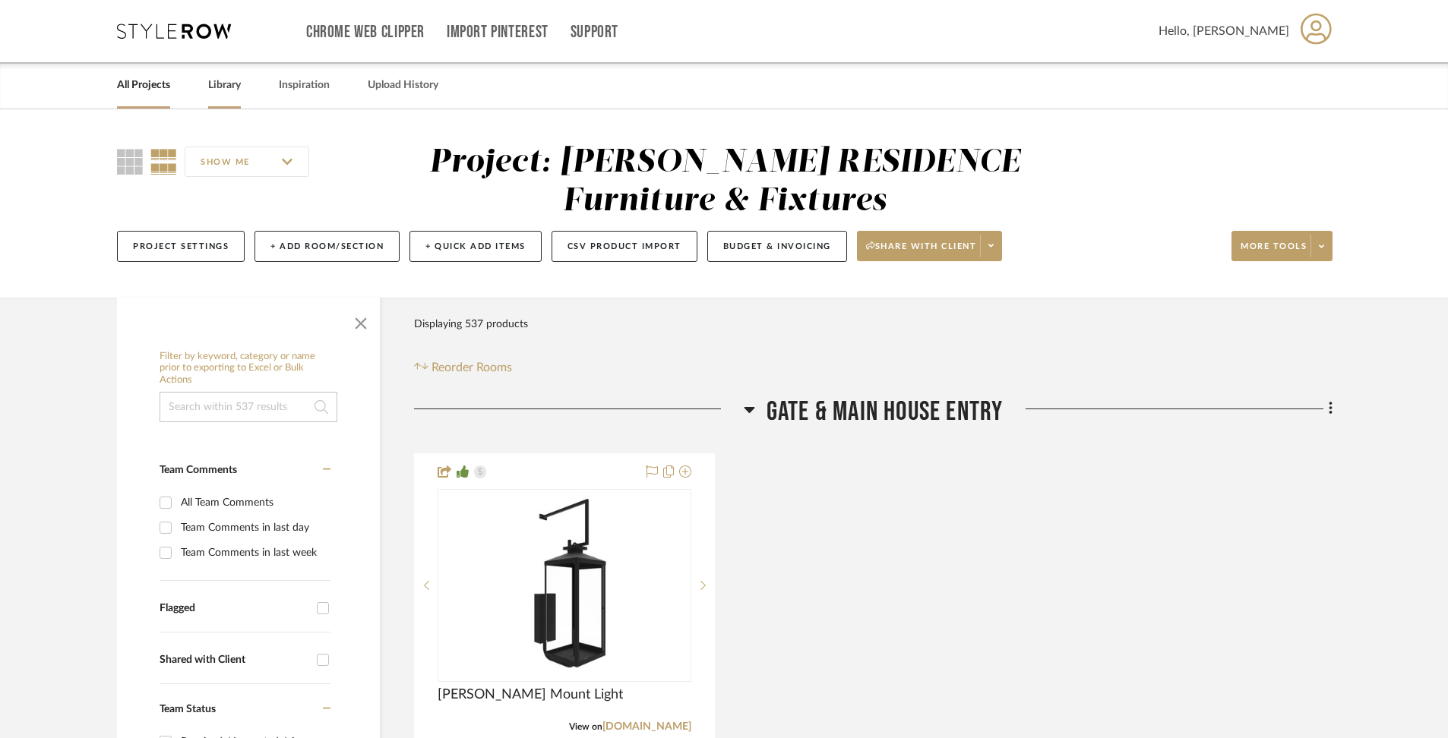
click at [230, 92] on link "Library" at bounding box center [224, 85] width 33 height 21
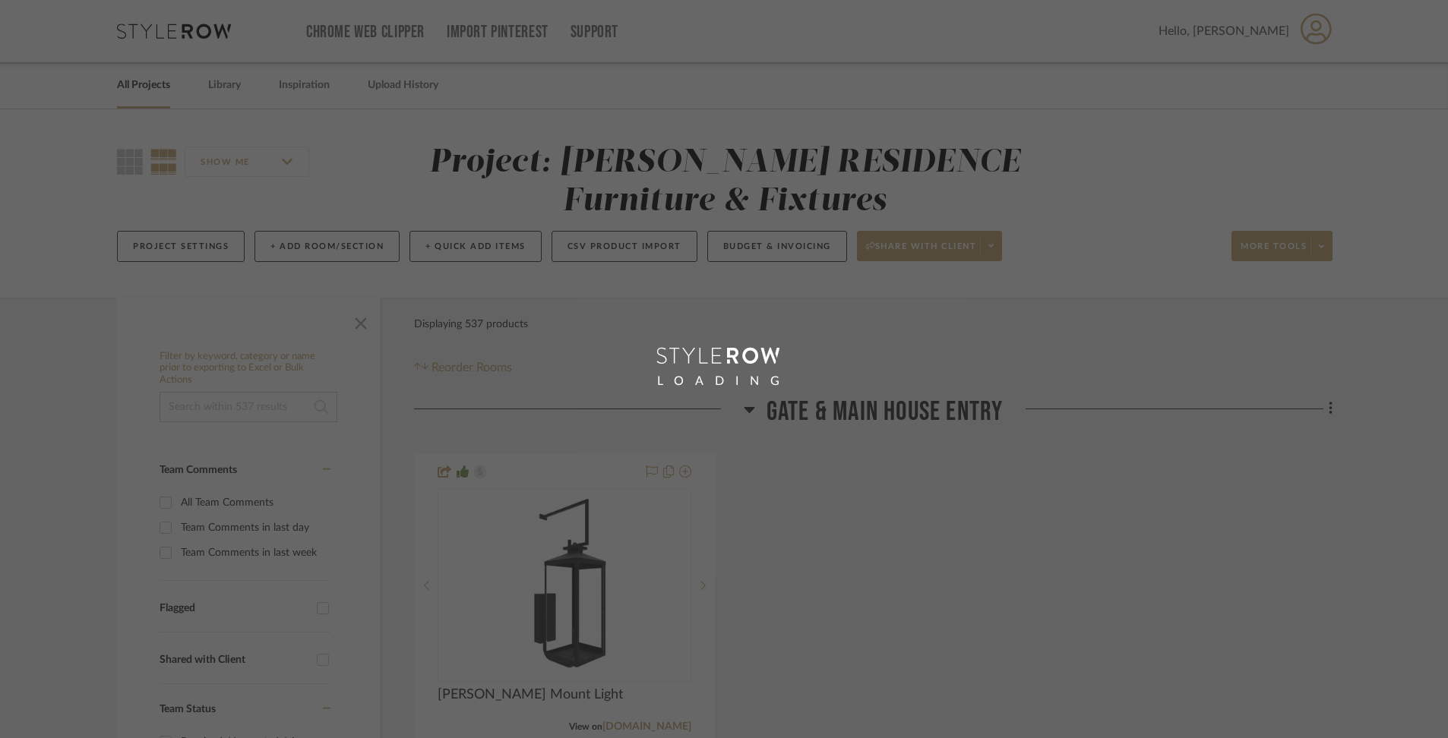
click at [163, 94] on div "LOADING" at bounding box center [724, 369] width 1448 height 738
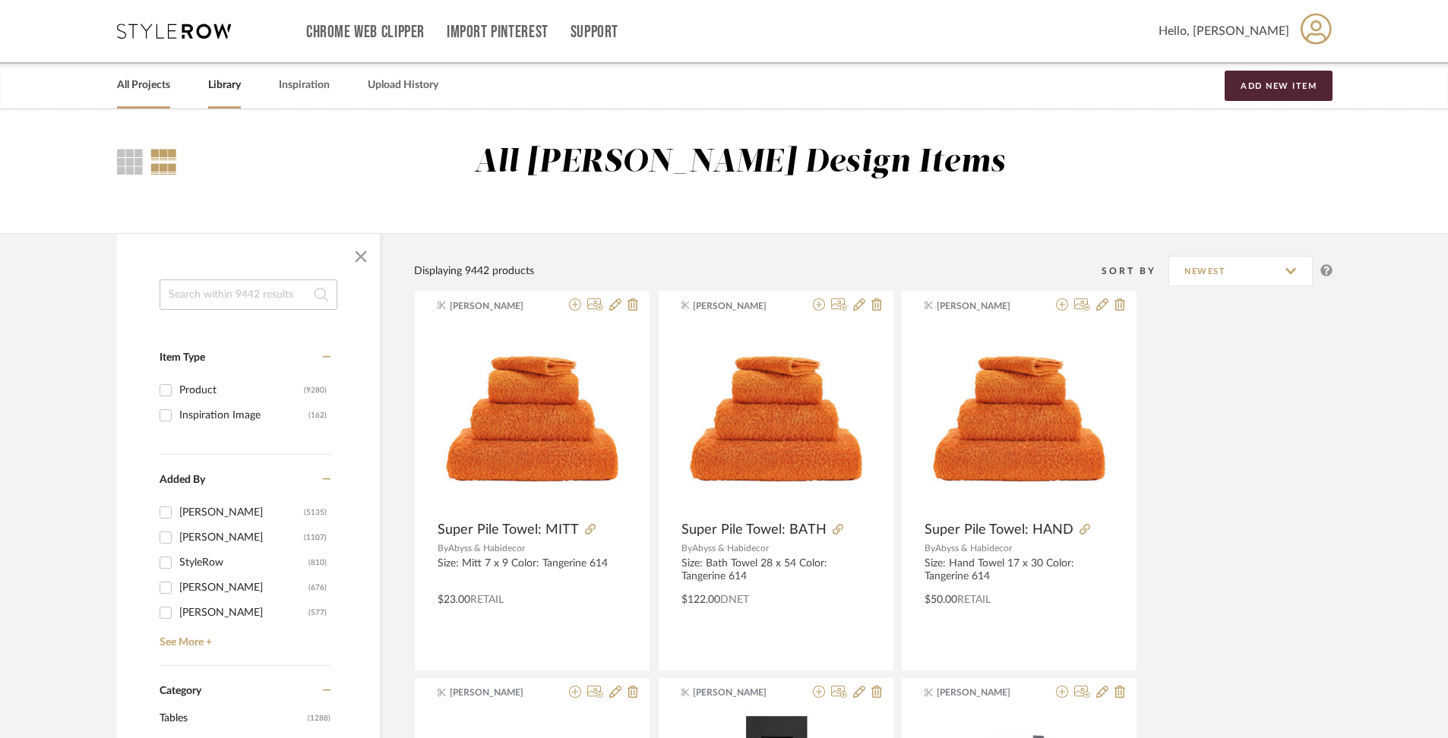
click at [142, 88] on link "All Projects" at bounding box center [143, 85] width 53 height 21
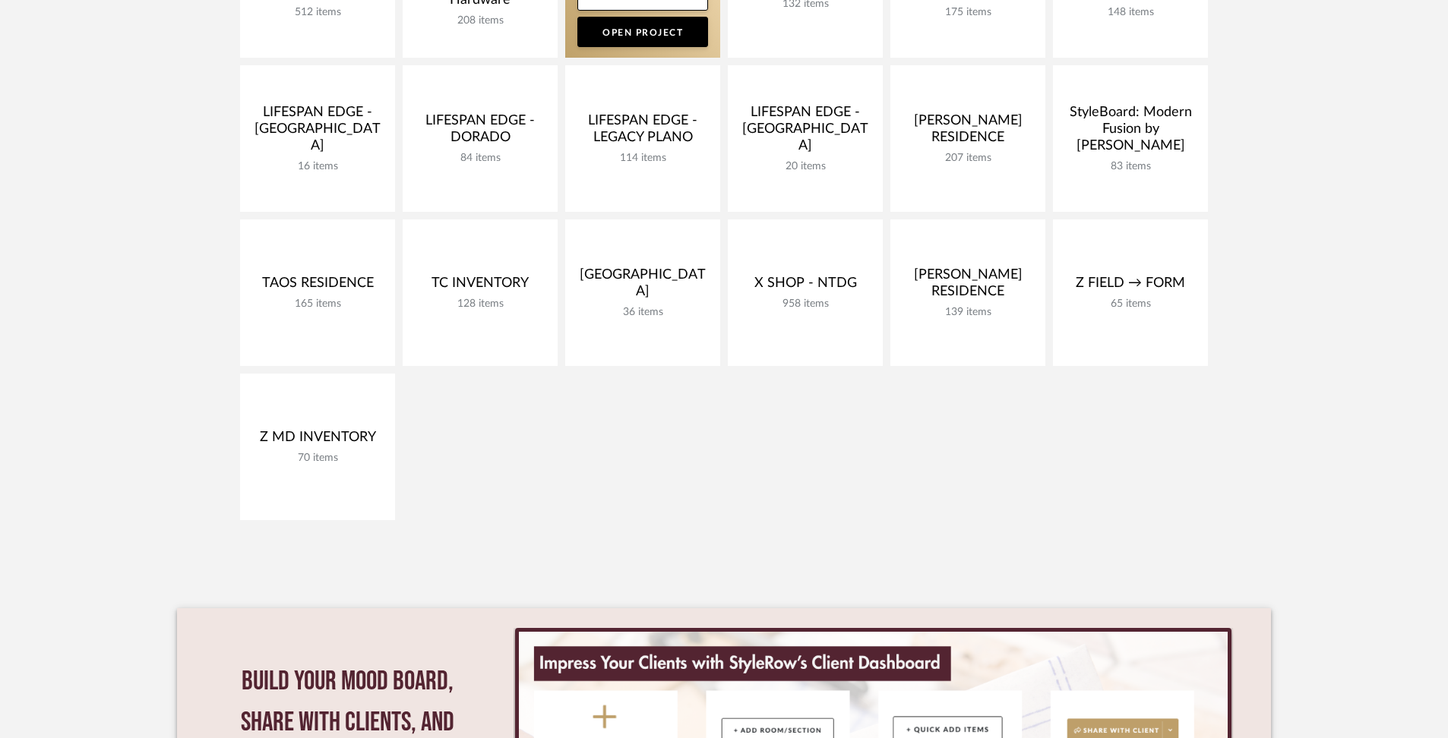
scroll to position [681, 0]
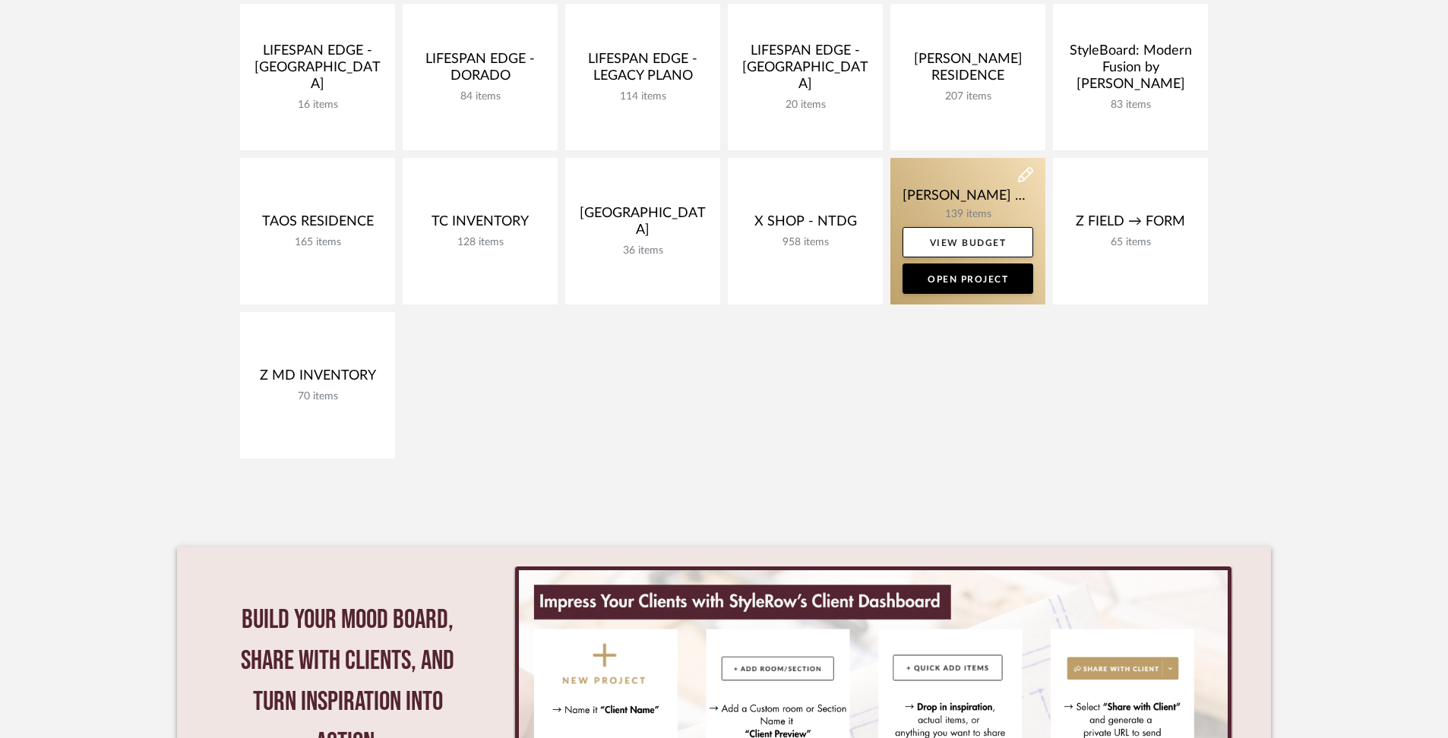
click at [909, 178] on link at bounding box center [967, 231] width 155 height 147
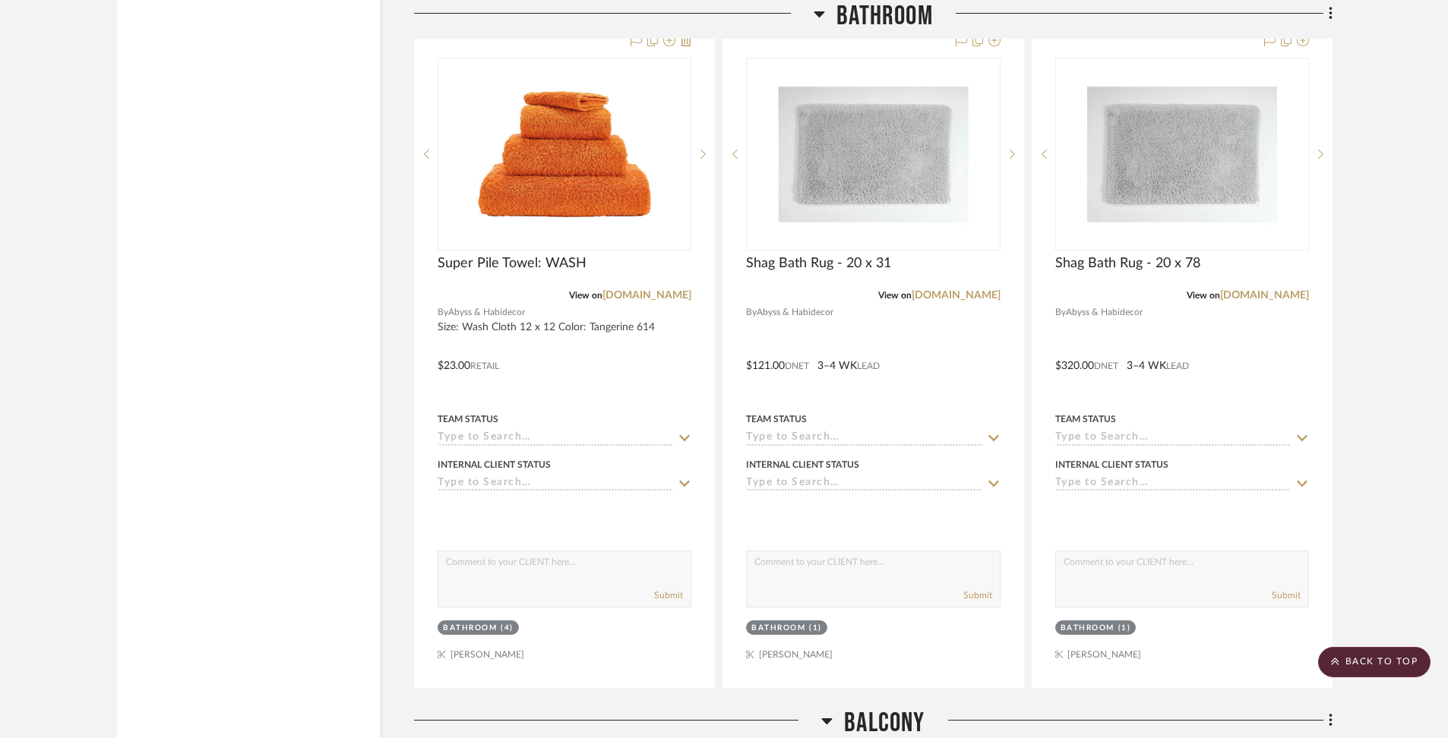
scroll to position [11781, 0]
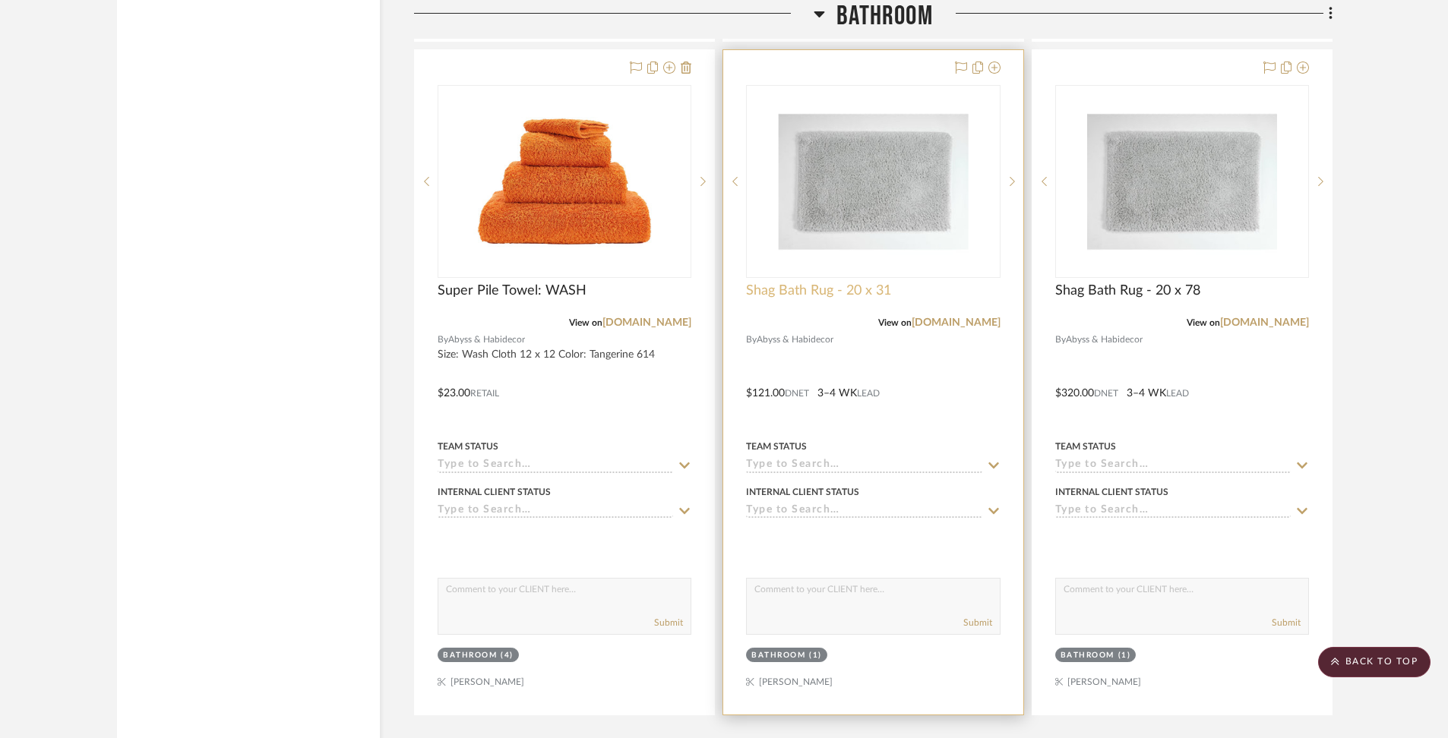
click at [851, 283] on span "Shag Bath Rug - 20 x 31" at bounding box center [818, 291] width 145 height 17
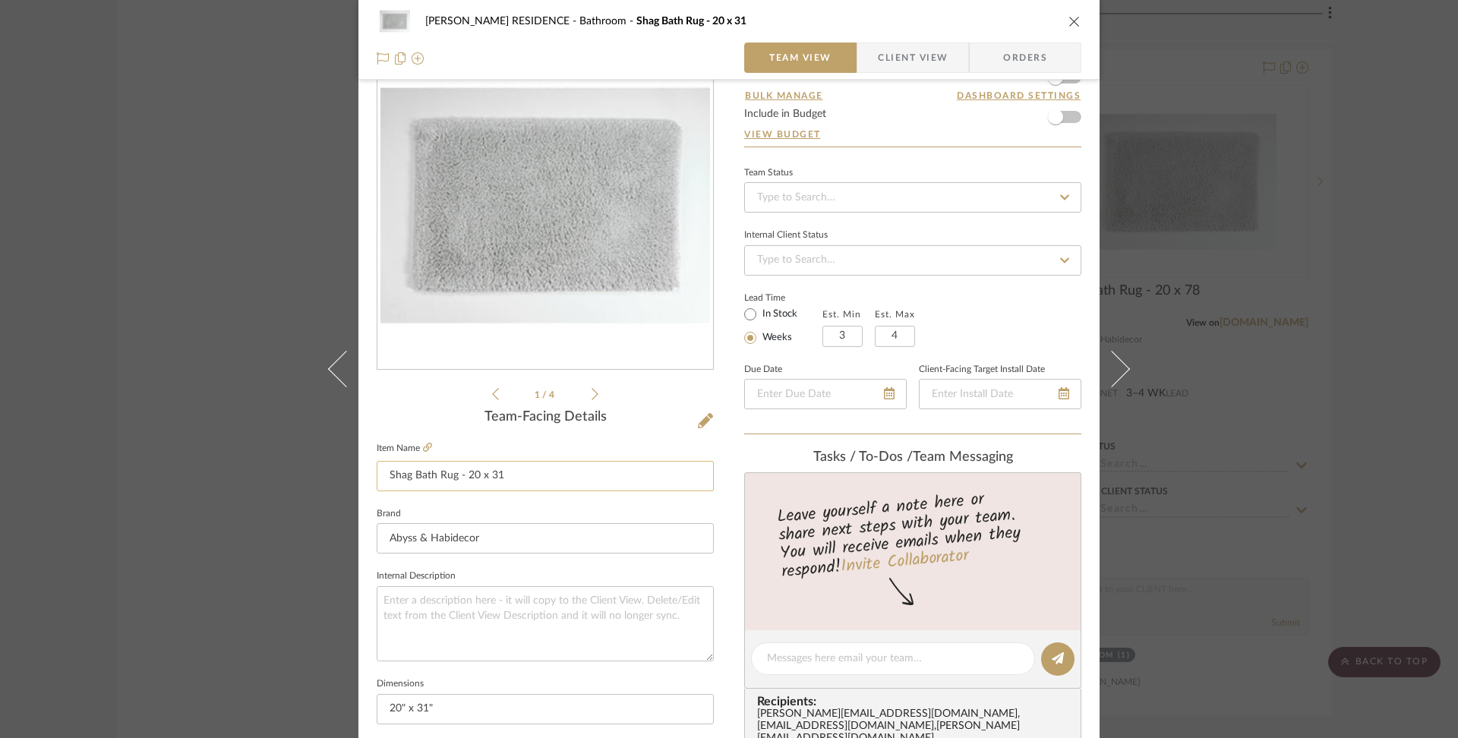
scroll to position [68, 0]
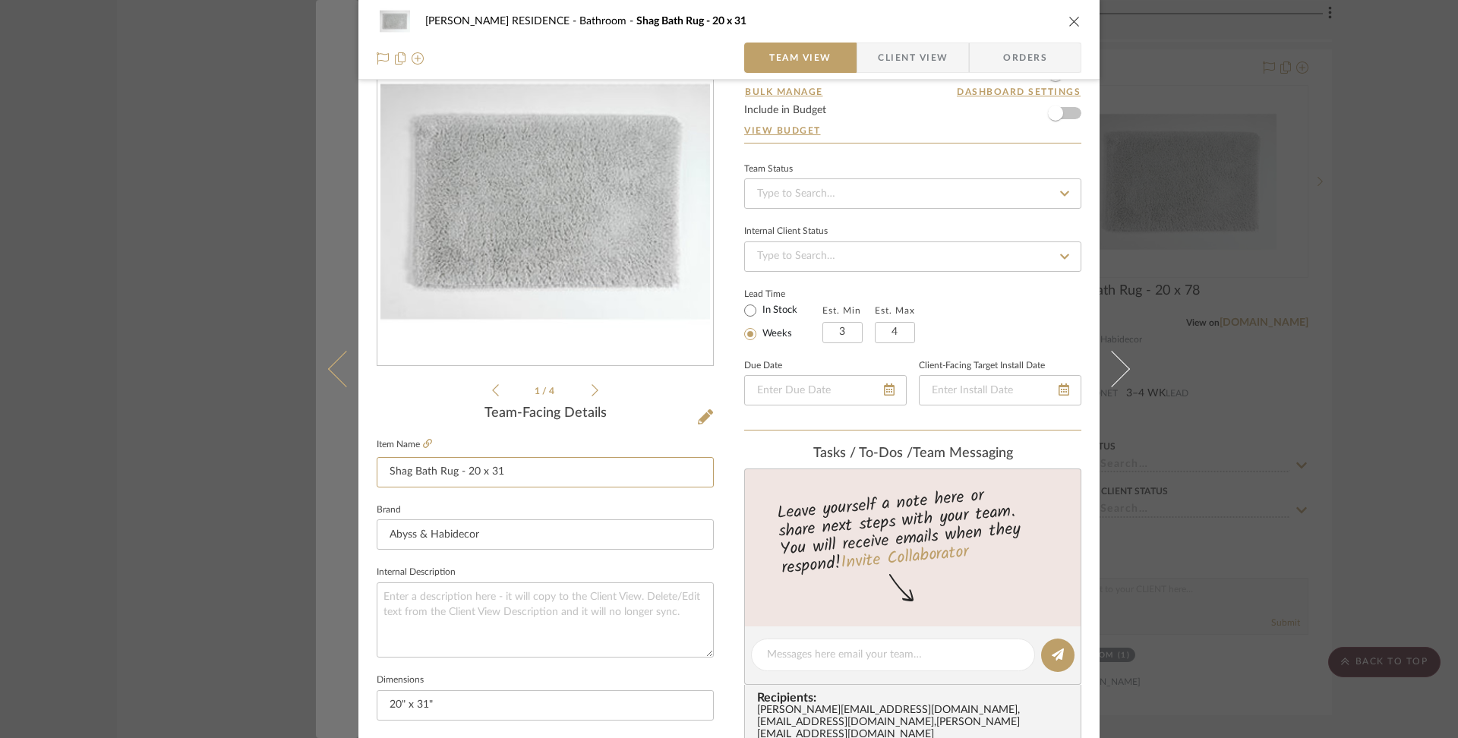
drag, startPoint x: 505, startPoint y: 472, endPoint x: 317, endPoint y: 472, distance: 188.4
click at [317, 472] on mat-dialog-content "YANOFSKY RESIDENCE Bathroom Shag Bath Rug - 20 x 31 Team View Client View Order…" at bounding box center [729, 658] width 826 height 1430
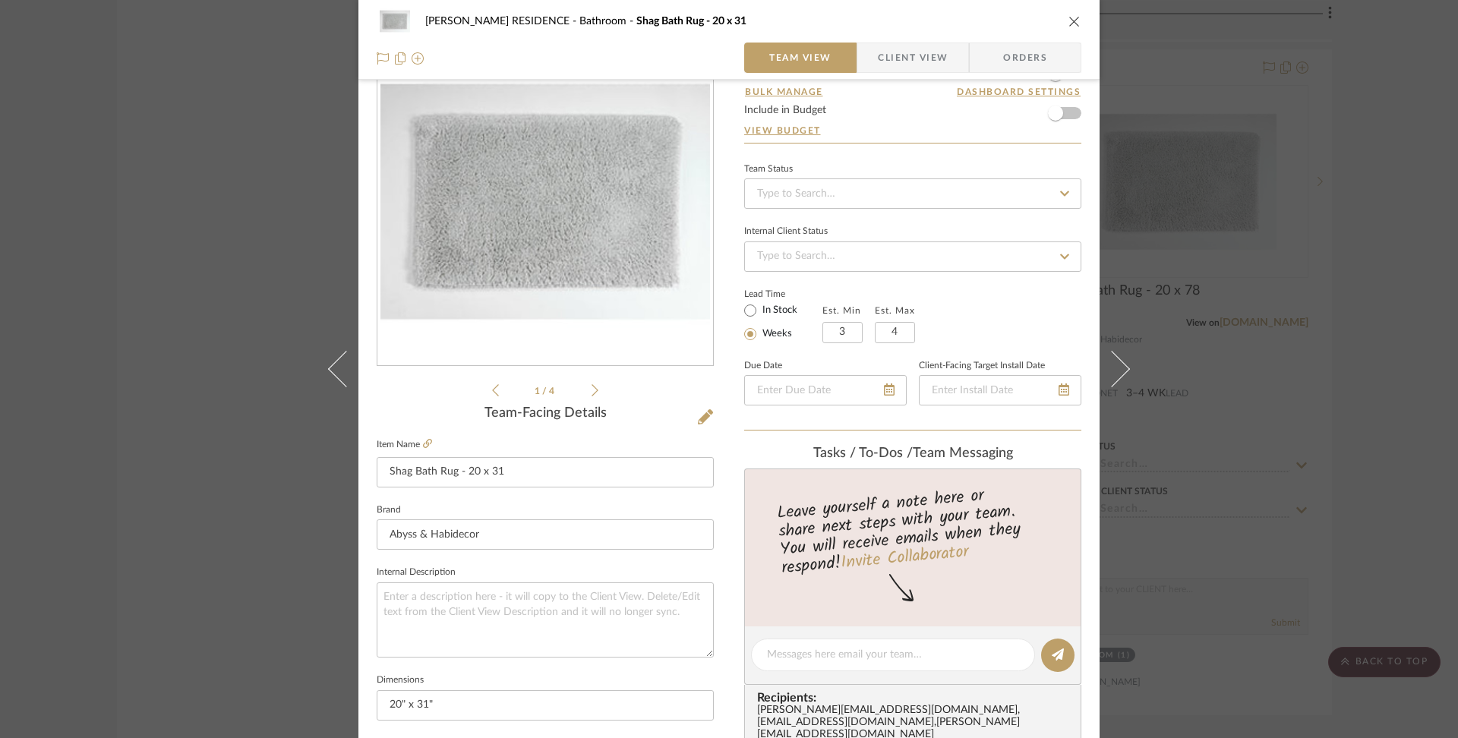
click at [1385, 113] on div "YANOFSKY RESIDENCE Bathroom Shag Bath Rug - 20 x 31 Team View Client View Order…" at bounding box center [729, 369] width 1458 height 738
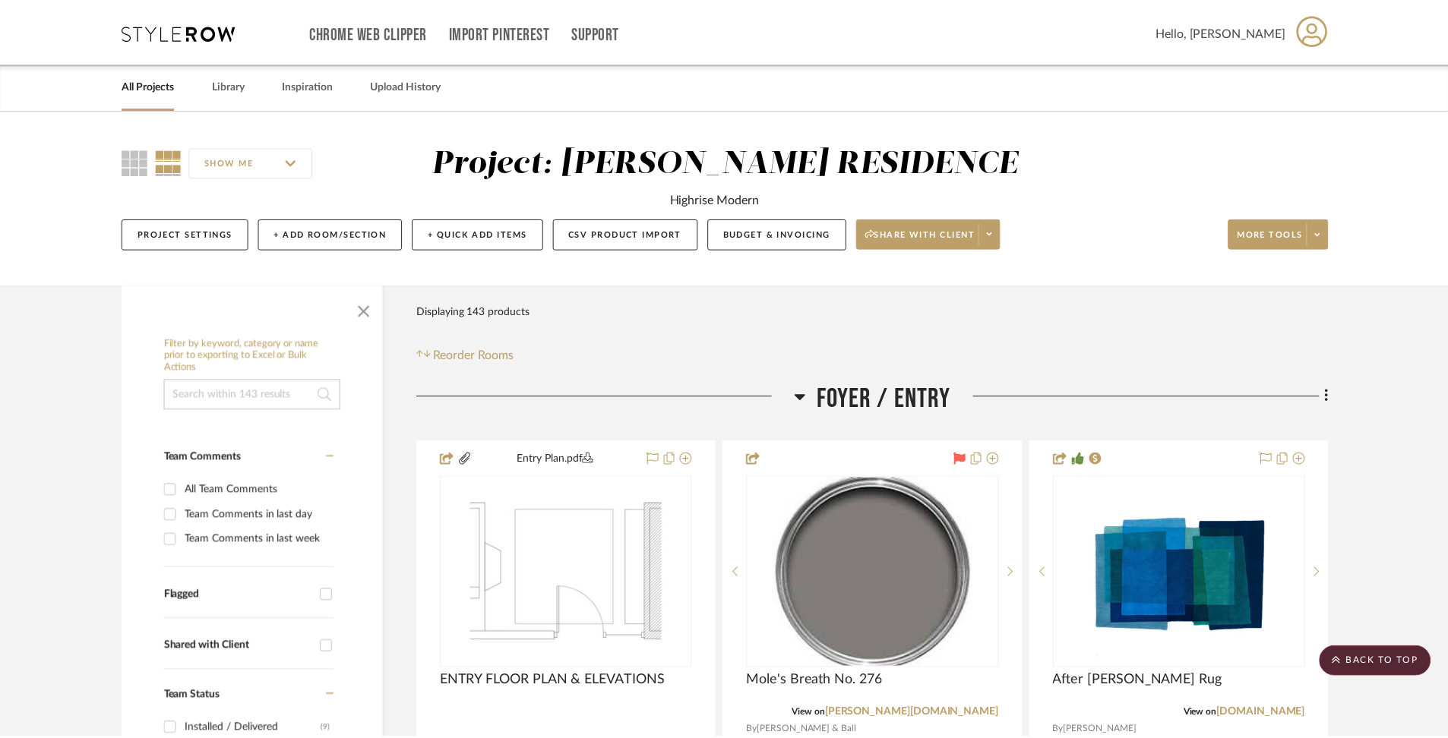
scroll to position [11781, 0]
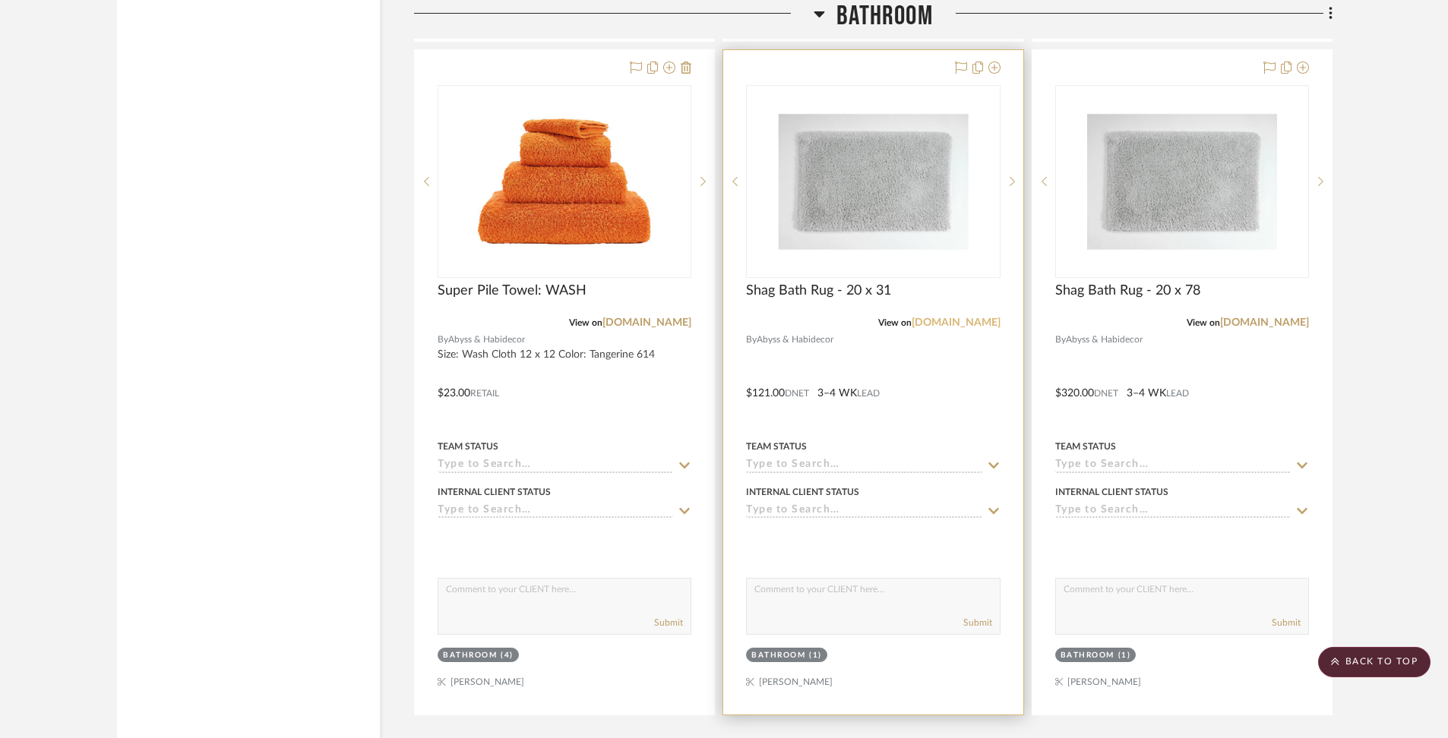
click at [983, 318] on link "[DOMAIN_NAME]" at bounding box center [956, 323] width 89 height 11
